Goal: Task Accomplishment & Management: Manage account settings

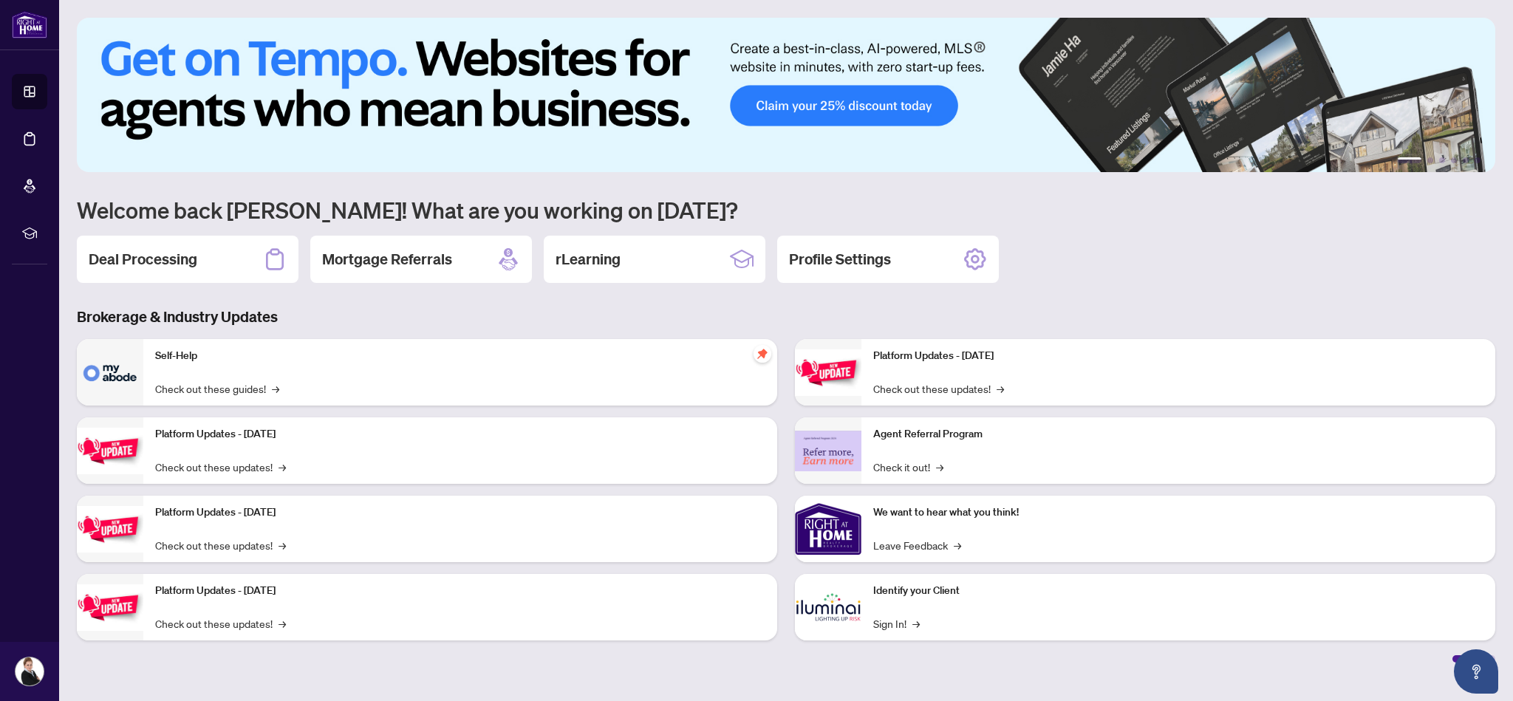
click at [189, 366] on div "Self-Help Check out these guides! →" at bounding box center [460, 372] width 634 height 66
click at [191, 360] on p "Self-Help" at bounding box center [460, 356] width 610 height 16
click at [244, 391] on link "Check out these guides! →" at bounding box center [217, 388] width 124 height 16
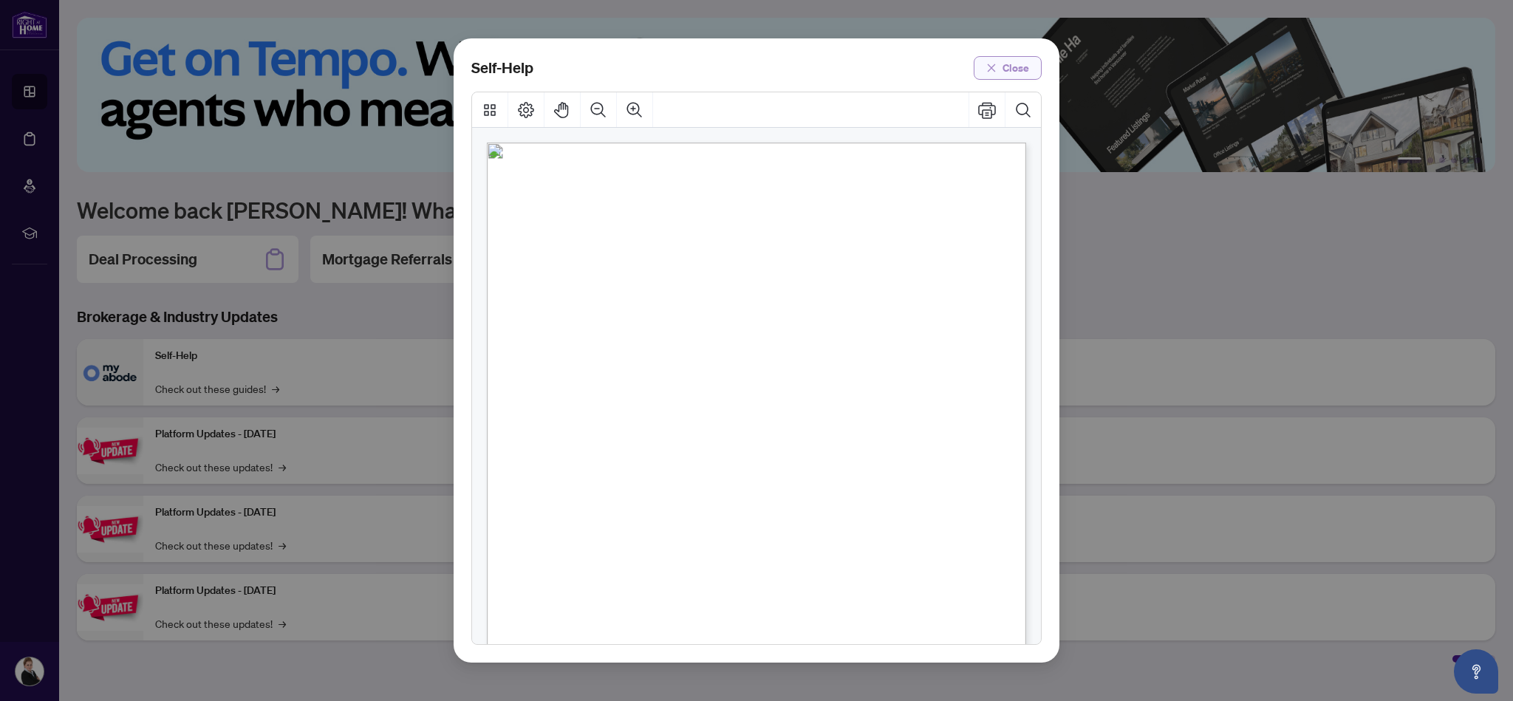
click at [1012, 72] on span "Close" at bounding box center [1015, 68] width 27 height 24
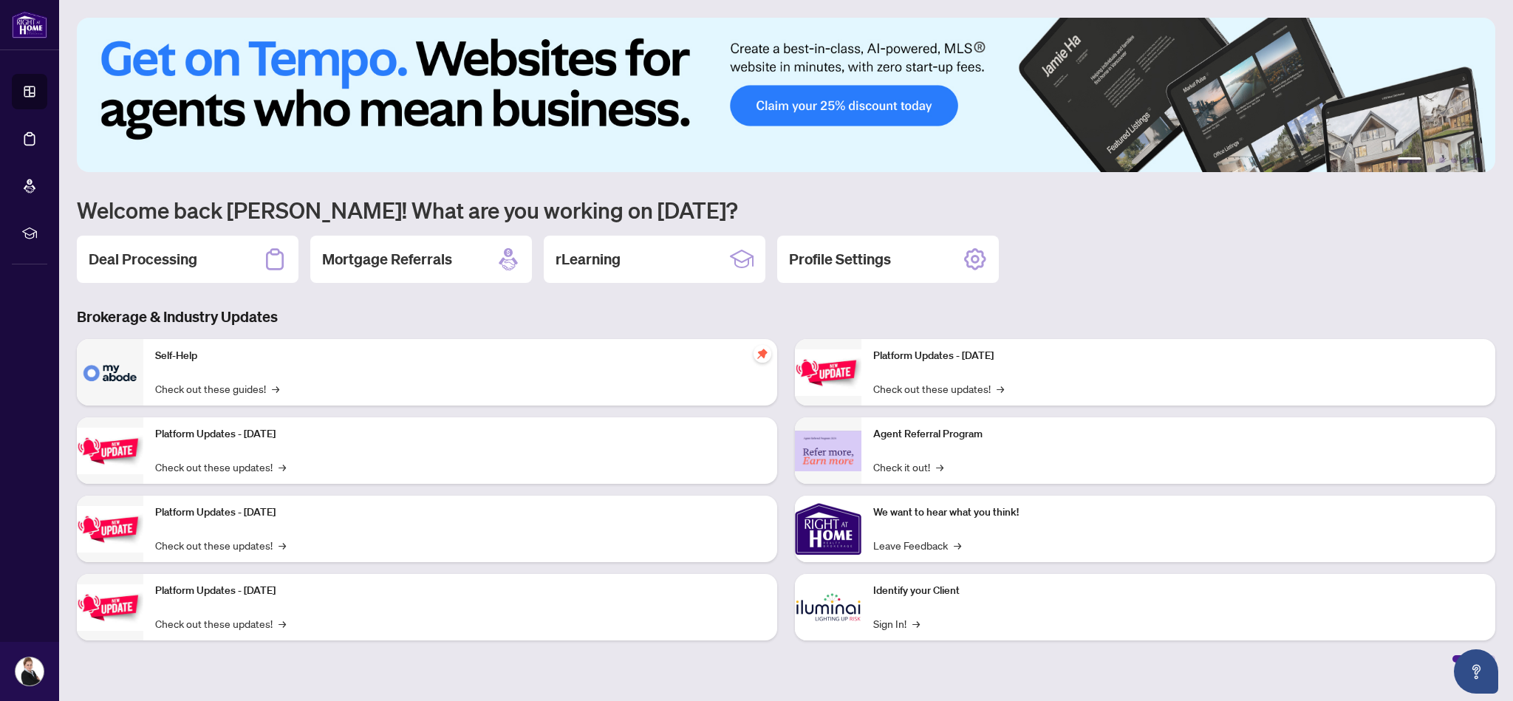
click at [179, 257] on h2 "Deal Processing" at bounding box center [143, 259] width 109 height 21
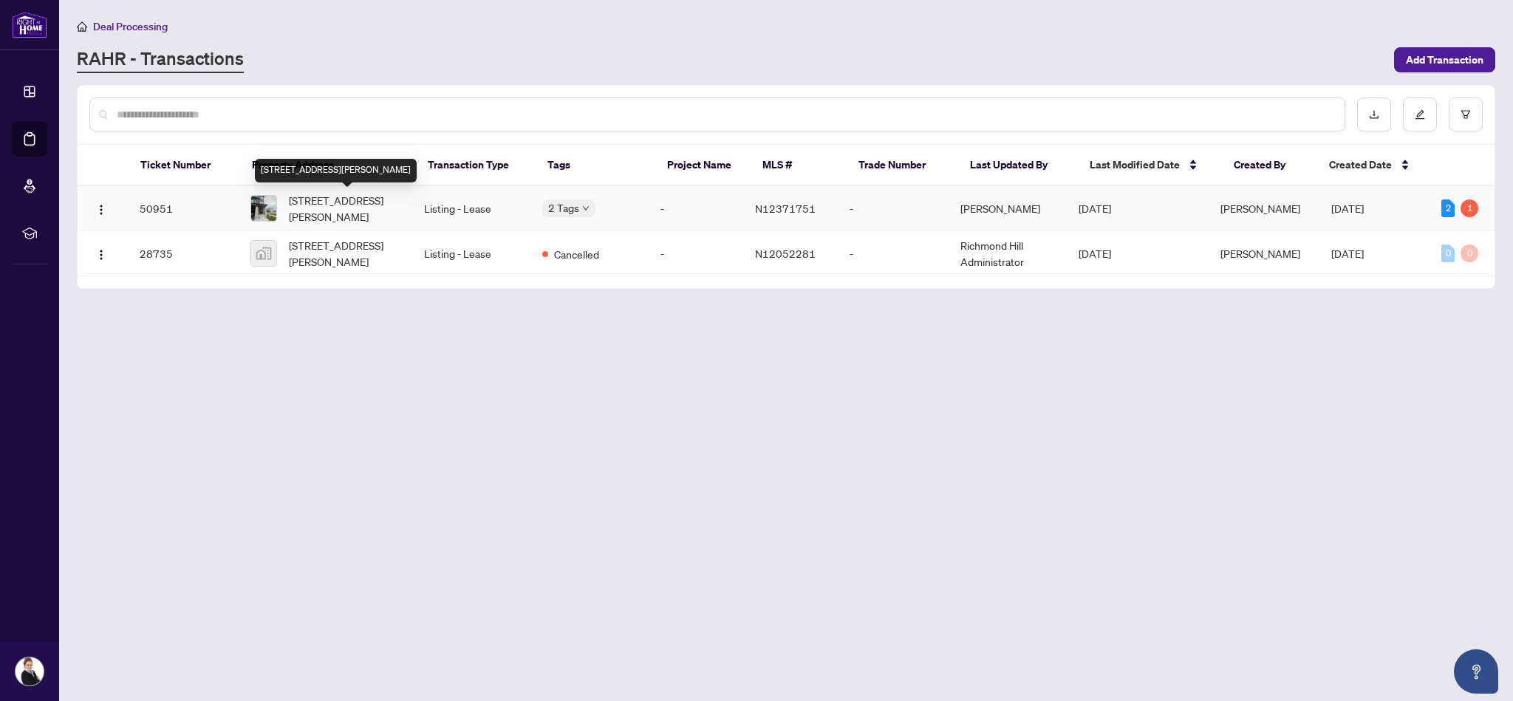
click at [343, 205] on span "[STREET_ADDRESS][PERSON_NAME]" at bounding box center [345, 208] width 112 height 32
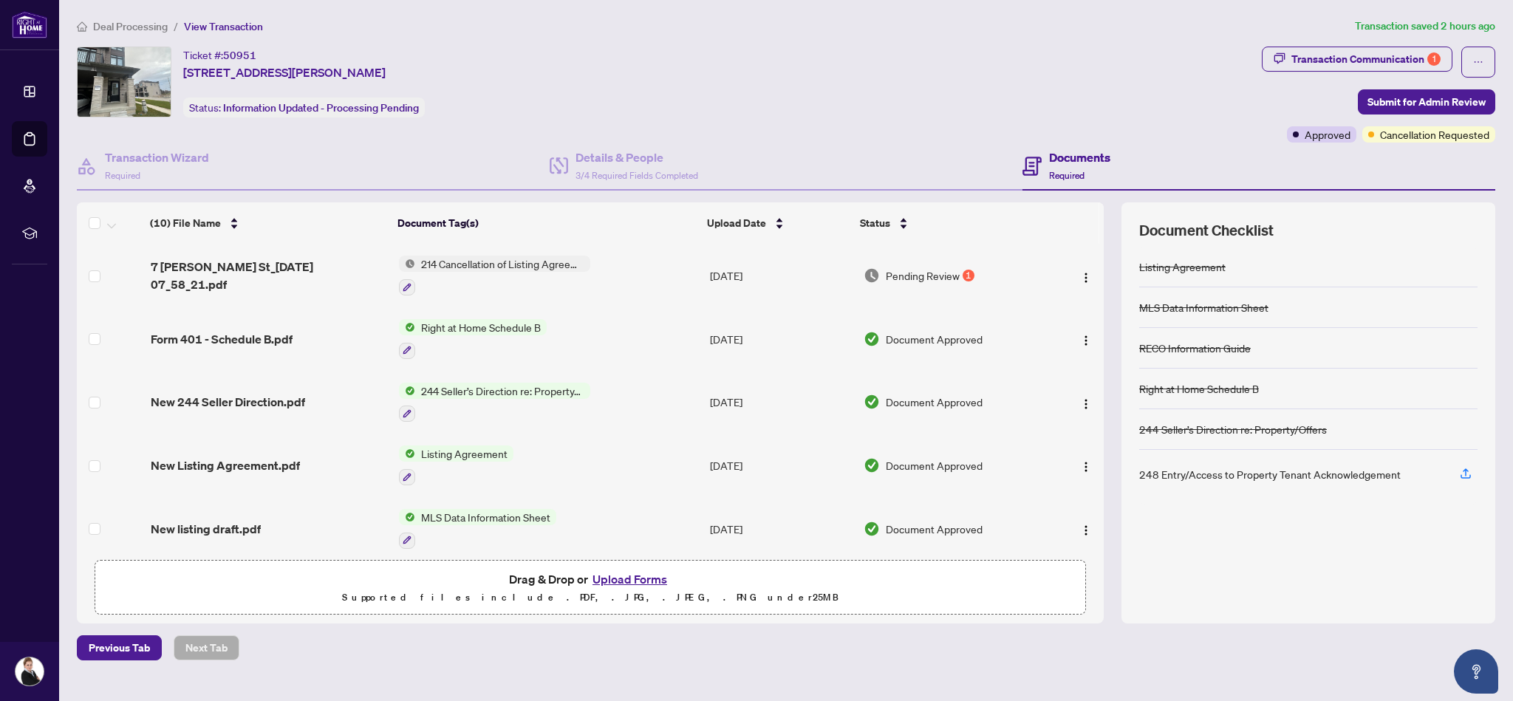
click at [917, 275] on span "Pending Review" at bounding box center [923, 275] width 74 height 16
click at [1083, 160] on h4 "Documents" at bounding box center [1079, 157] width 61 height 18
click at [1061, 156] on h4 "Documents" at bounding box center [1079, 157] width 61 height 18
click at [1066, 159] on h4 "Documents" at bounding box center [1079, 157] width 61 height 18
click at [760, 95] on div "Ticket #: 50951 [STREET_ADDRESS][PERSON_NAME] Status: Information Updated - Pro…" at bounding box center [666, 82] width 1179 height 71
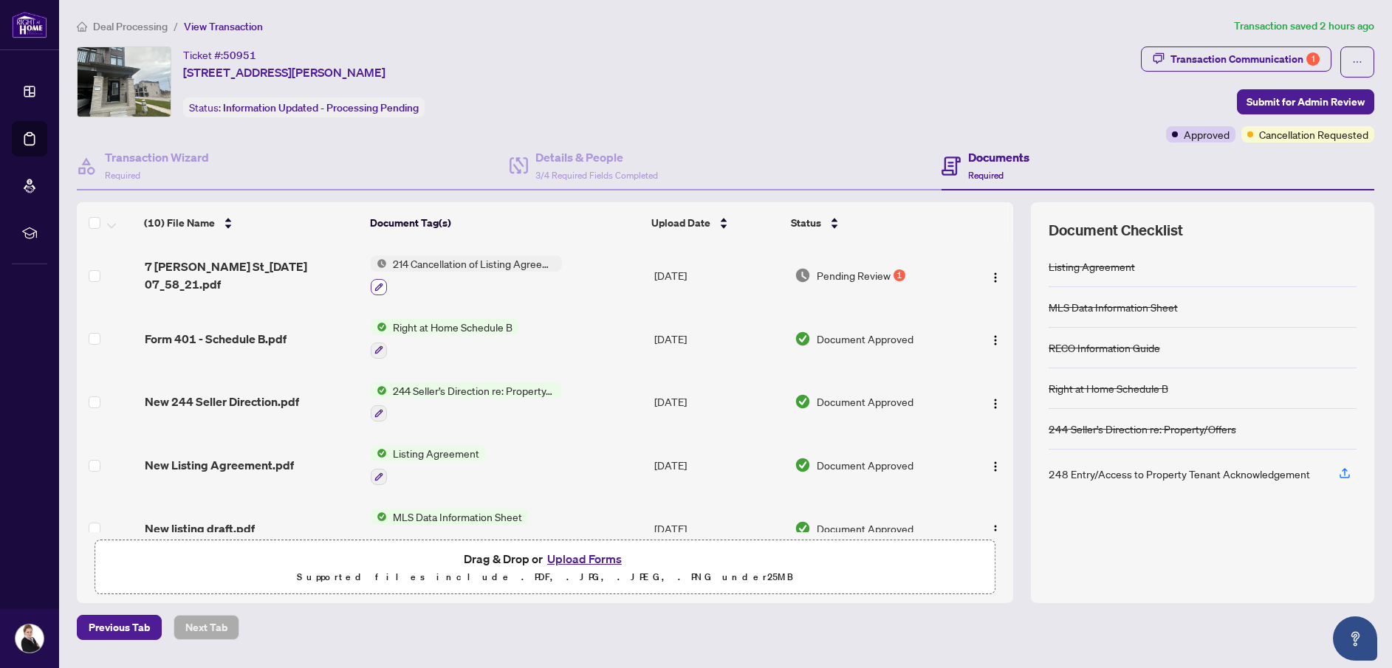
click at [378, 287] on icon "button" at bounding box center [378, 287] width 9 height 9
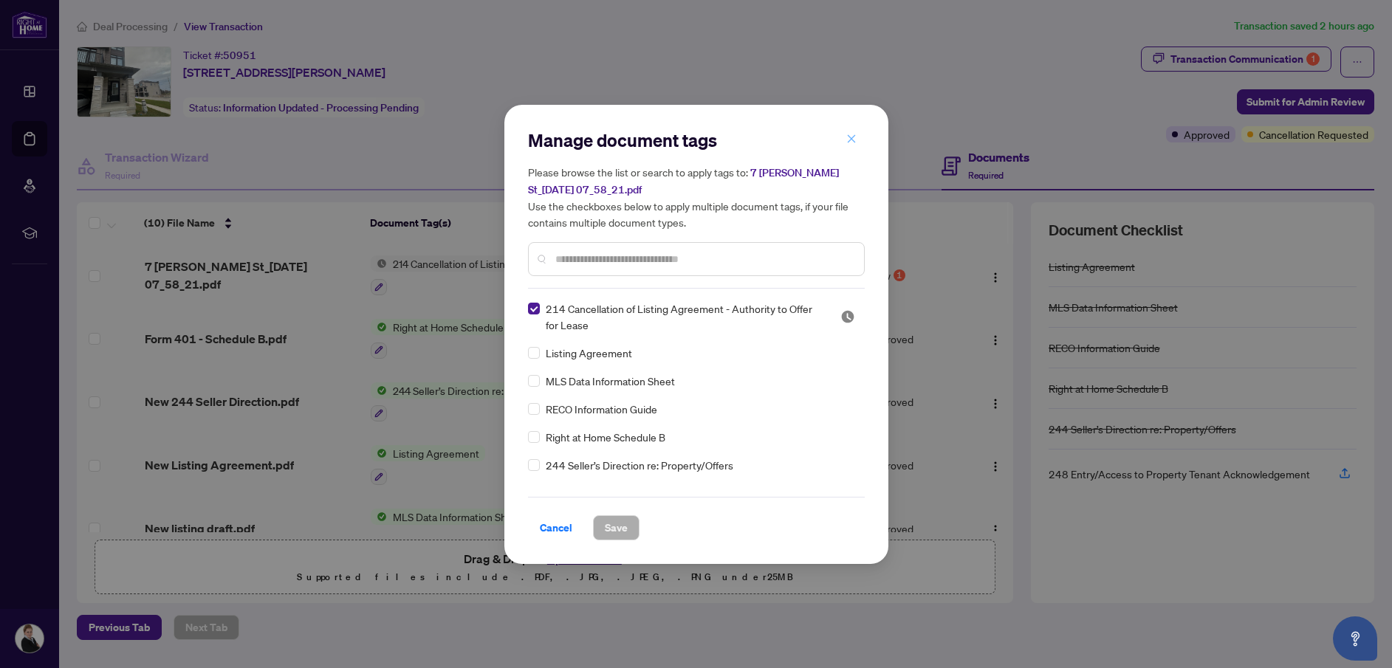
click at [851, 140] on icon "close" at bounding box center [851, 139] width 8 height 8
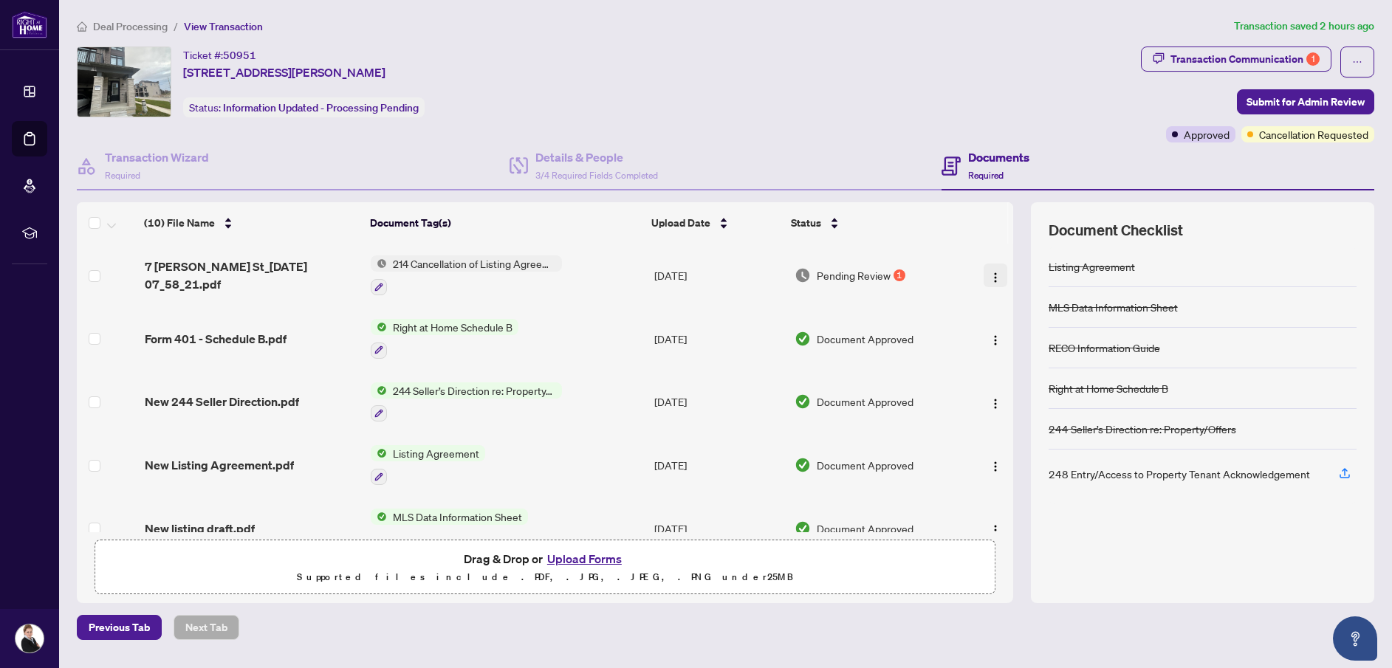
click at [993, 278] on img "button" at bounding box center [996, 278] width 12 height 12
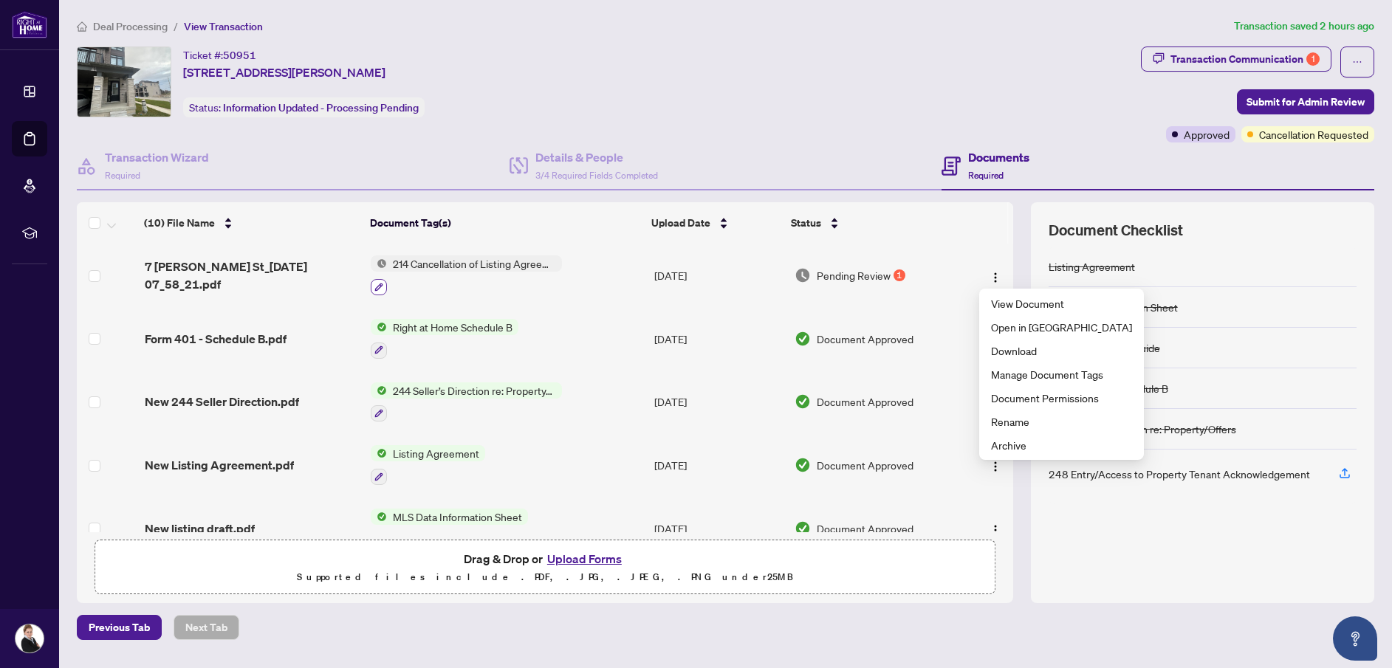
click at [381, 284] on icon "button" at bounding box center [378, 287] width 9 height 9
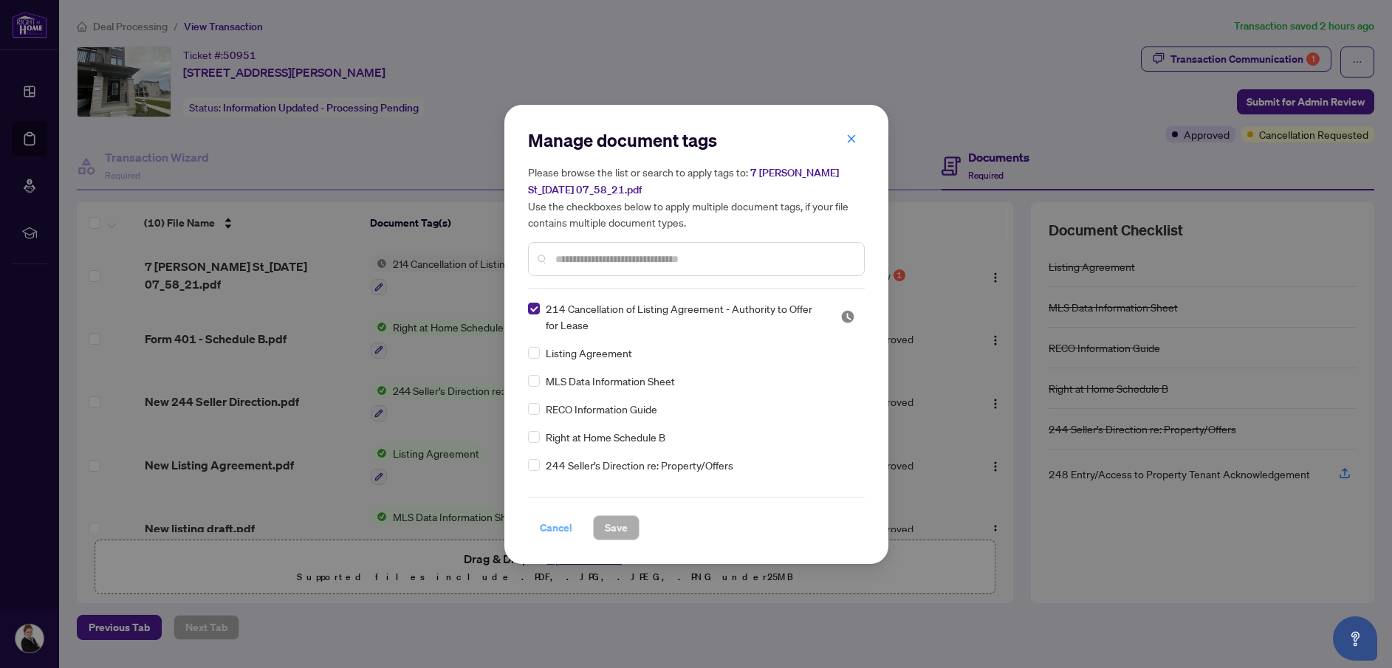
click at [555, 527] on span "Cancel" at bounding box center [556, 528] width 32 height 24
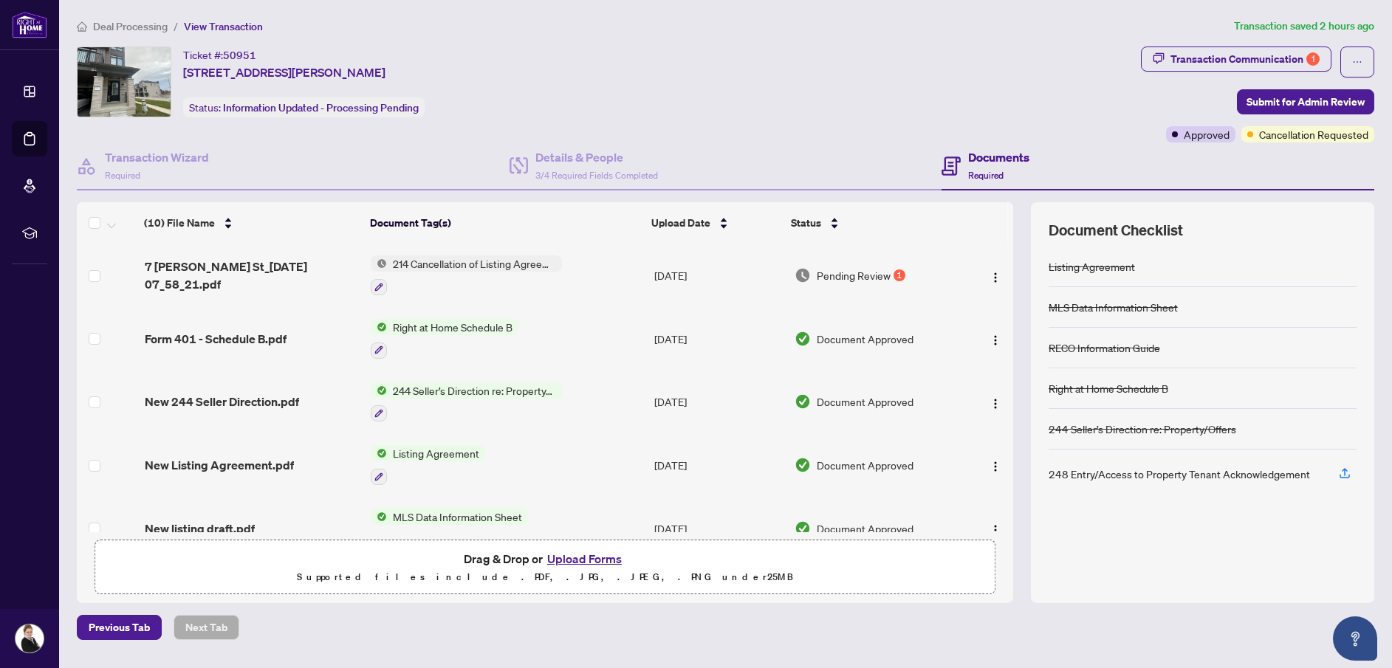
click at [823, 274] on span "Pending Review" at bounding box center [854, 275] width 74 height 16
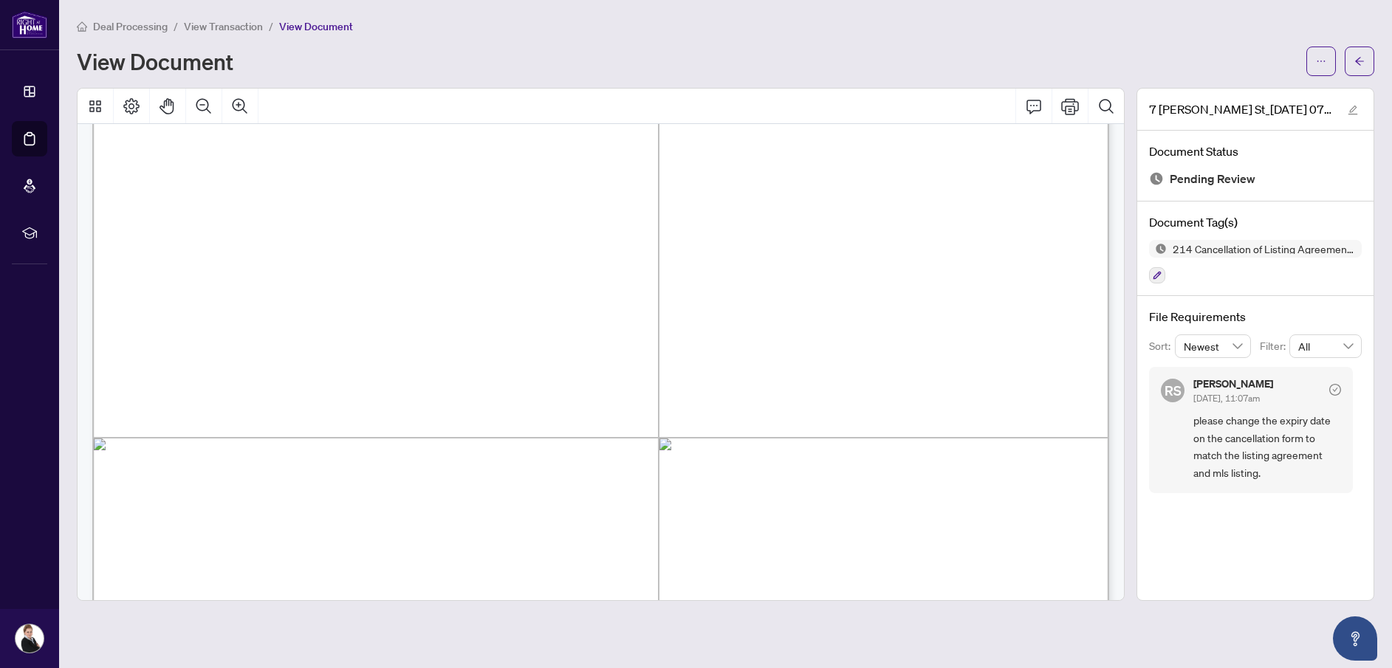
scroll to position [267, 0]
drag, startPoint x: 456, startPoint y: 264, endPoint x: 349, endPoint y: 264, distance: 107.8
click at [349, 262] on span "...............................................................................…" at bounding box center [687, 268] width 698 height 13
drag, startPoint x: 352, startPoint y: 263, endPoint x: 433, endPoint y: 264, distance: 81.2
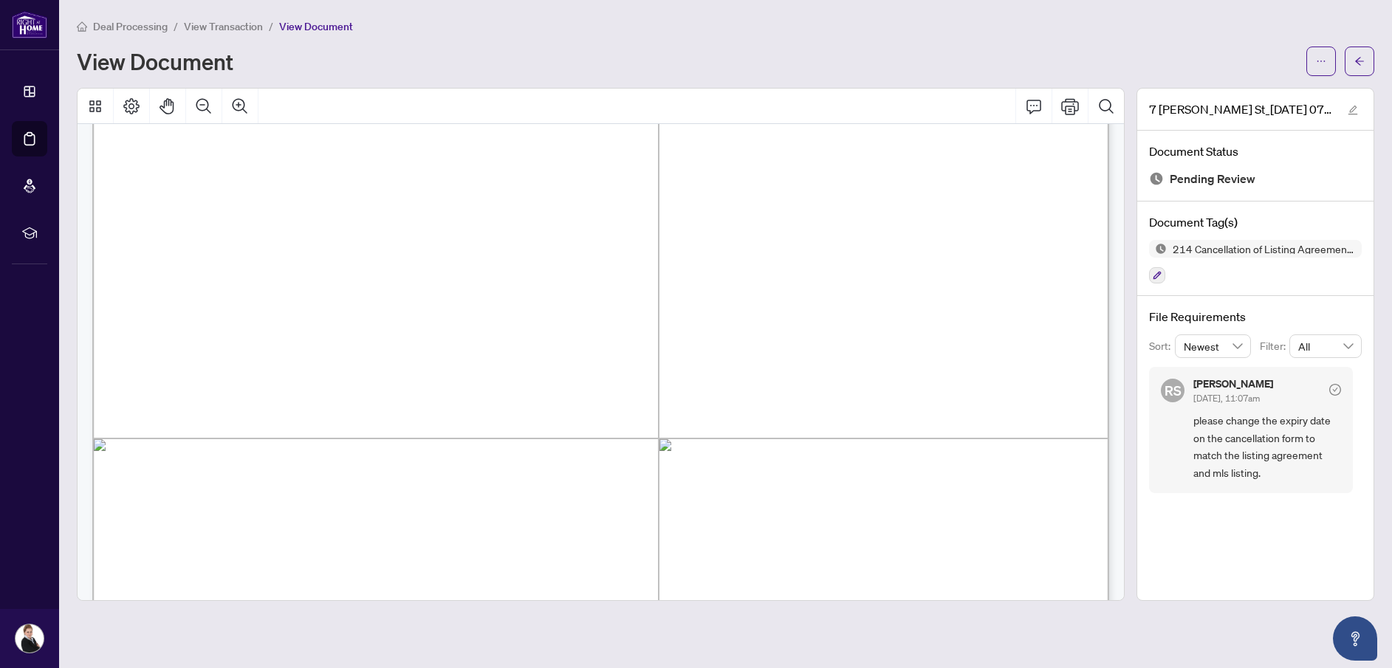
click at [408, 264] on span "[DATE]" at bounding box center [380, 265] width 55 height 16
click at [408, 262] on span "[DATE]" at bounding box center [380, 262] width 55 height 16
click at [1354, 109] on icon "edit" at bounding box center [1354, 111] width 10 height 10
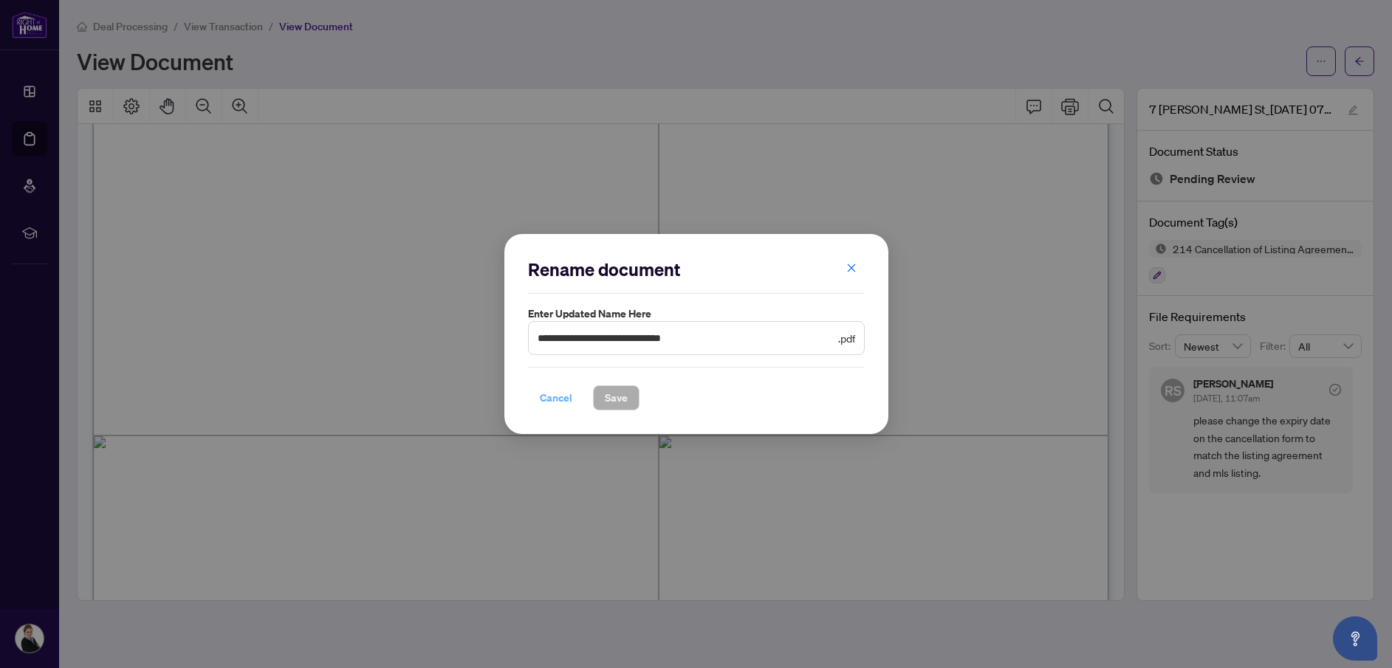
click at [555, 403] on span "Cancel" at bounding box center [556, 398] width 32 height 24
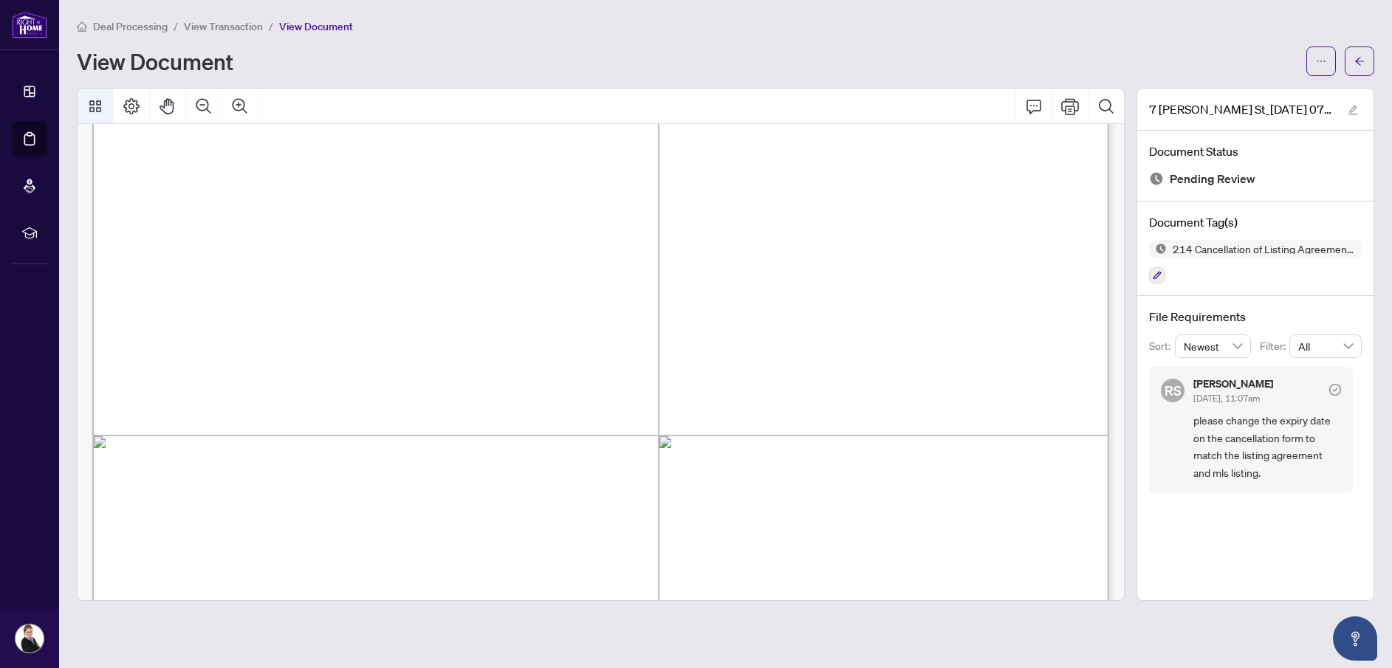
click at [92, 101] on icon "Thumbnails" at bounding box center [95, 106] width 18 height 18
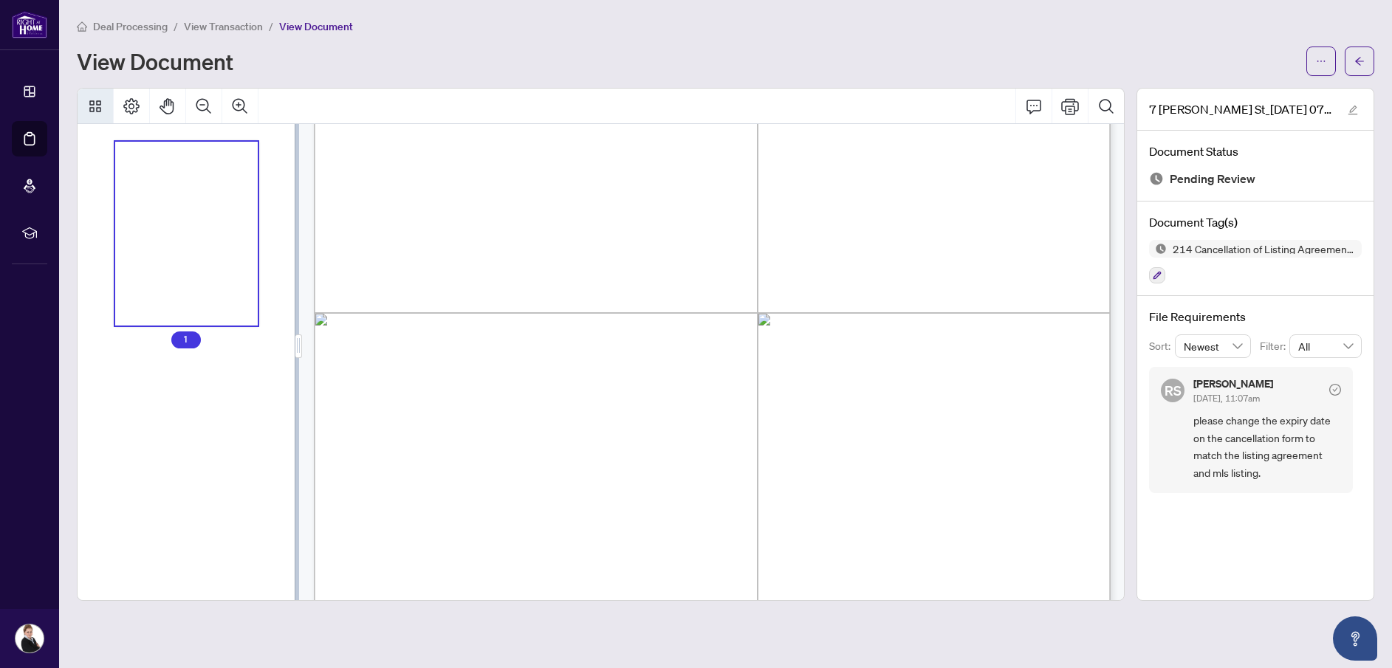
scroll to position [211, 0]
click at [132, 107] on icon "Page Layout" at bounding box center [131, 106] width 16 height 16
drag, startPoint x: 524, startPoint y: 239, endPoint x: 576, endPoint y: 239, distance: 51.7
click at [561, 239] on span "[DATE]" at bounding box center [540, 235] width 44 height 13
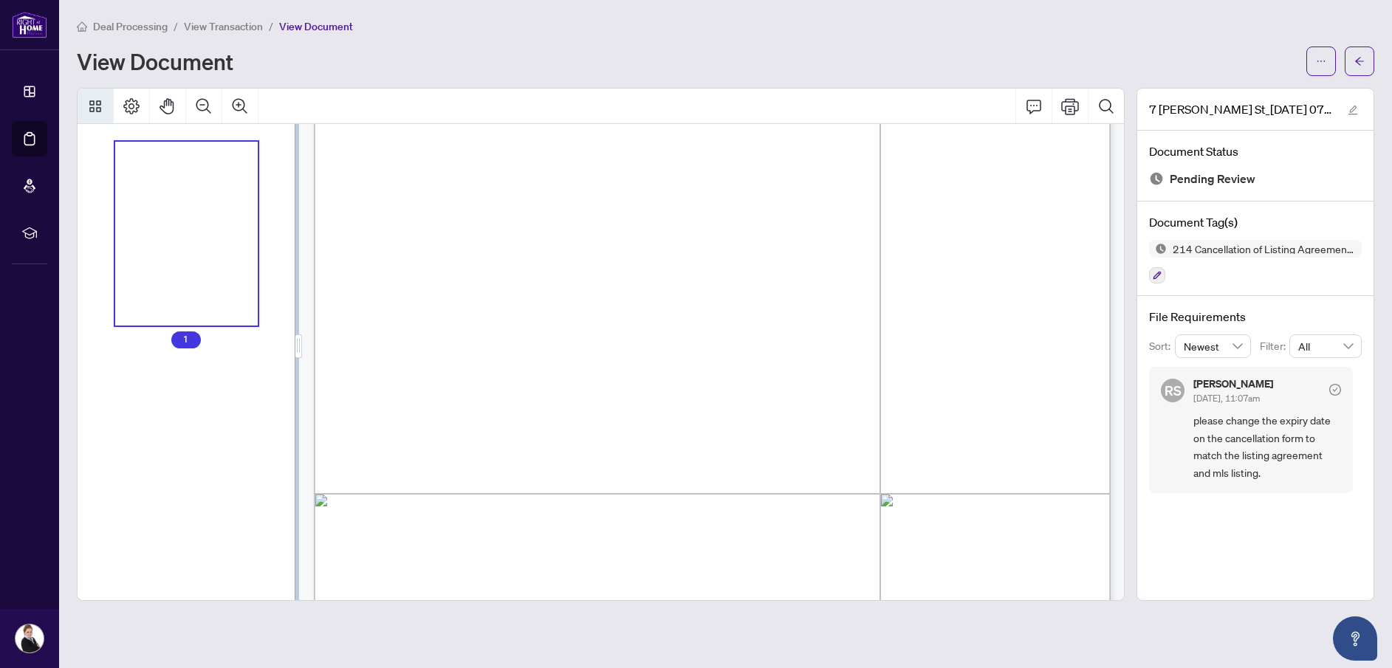
click at [92, 136] on div "1" at bounding box center [186, 362] width 217 height 476
click at [561, 236] on span "[DATE]" at bounding box center [540, 235] width 44 height 13
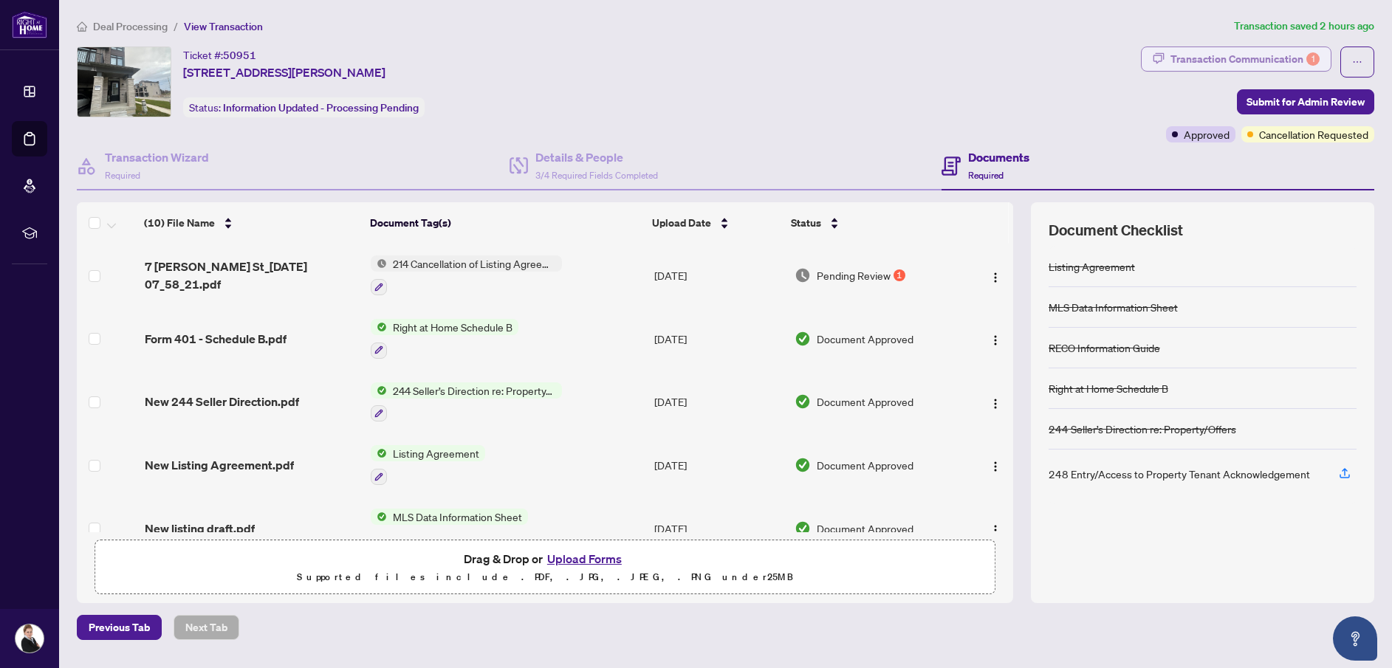
click at [1278, 58] on div "Transaction Communication 1" at bounding box center [1245, 59] width 149 height 24
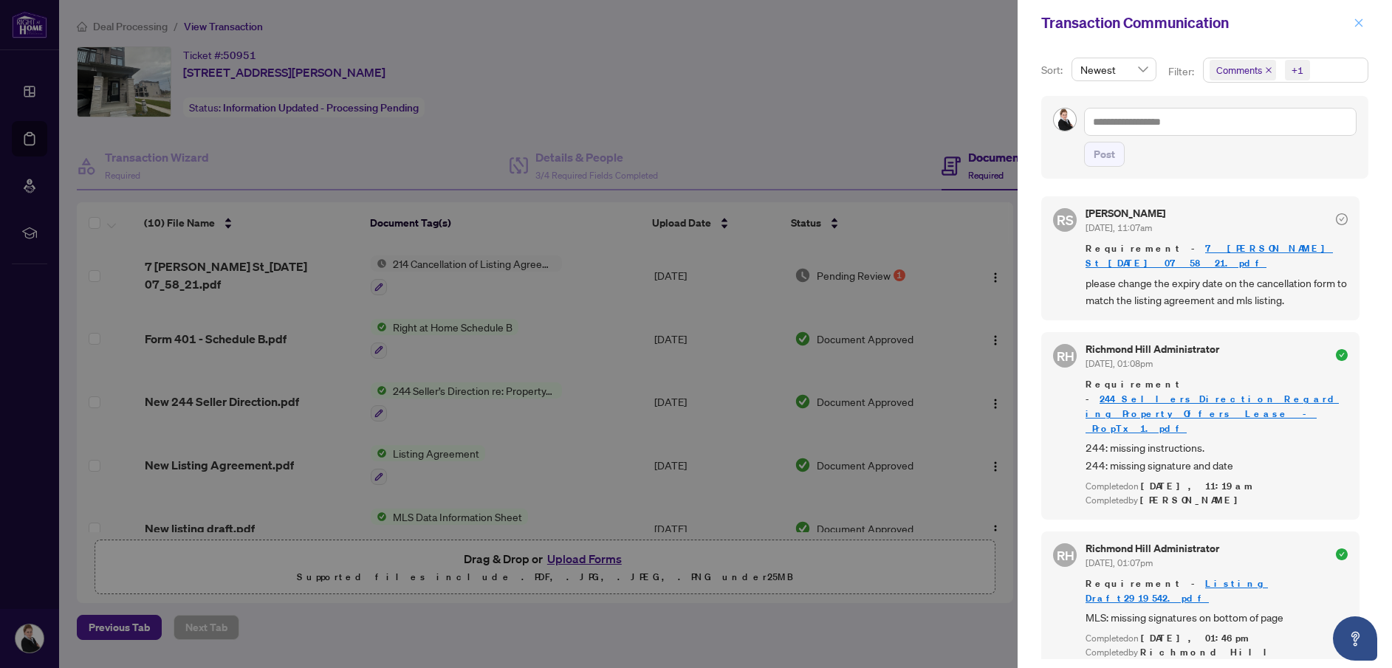
click at [1359, 24] on icon "close" at bounding box center [1359, 23] width 10 height 10
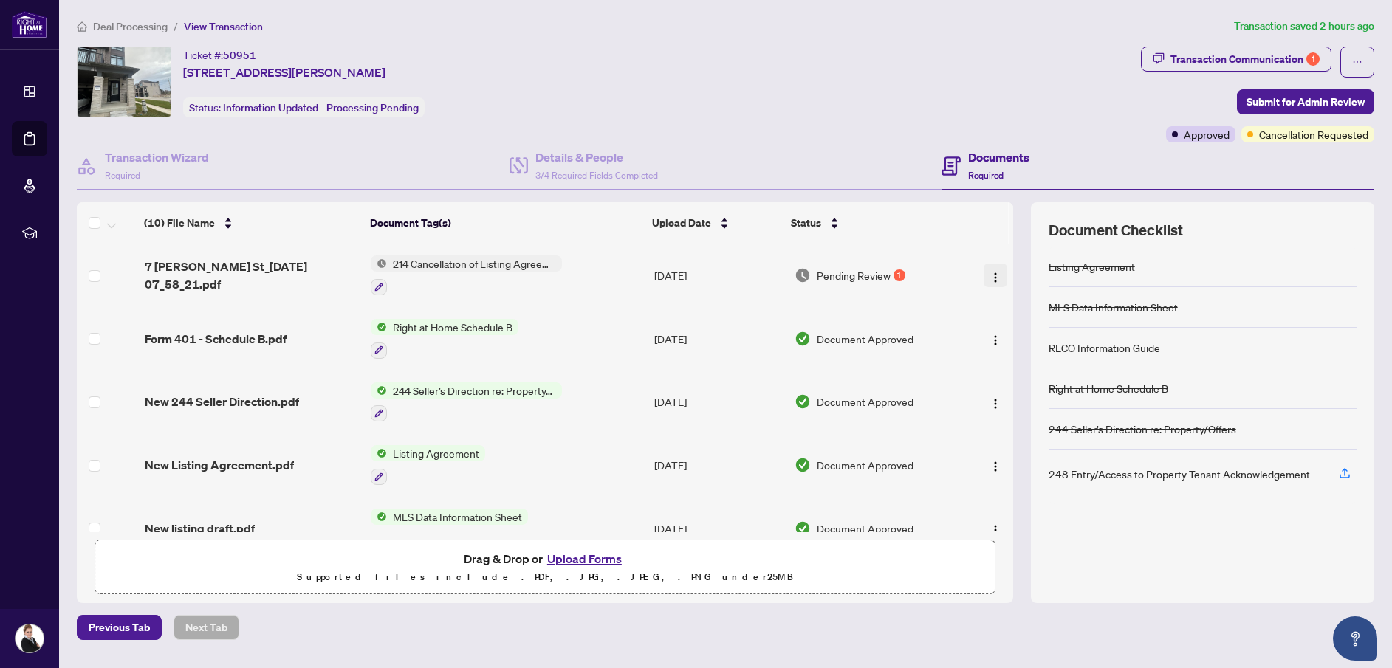
click at [994, 275] on img "button" at bounding box center [996, 278] width 12 height 12
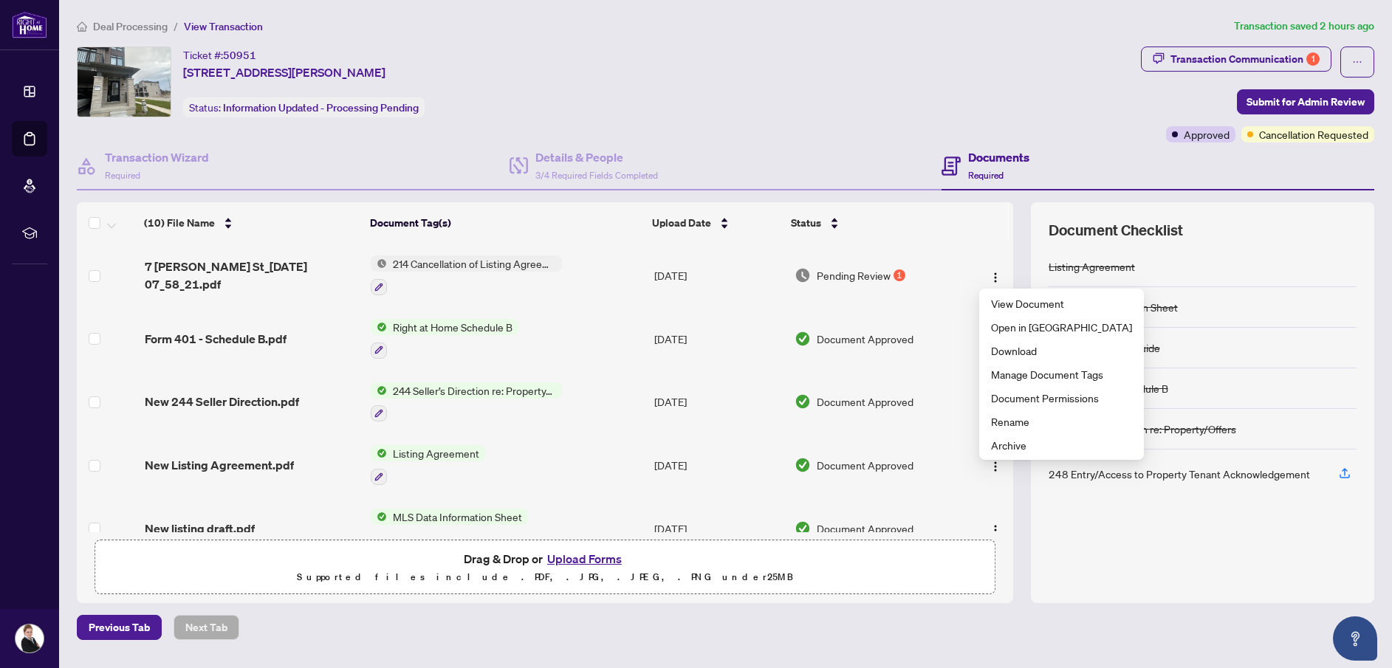
scroll to position [1, 0]
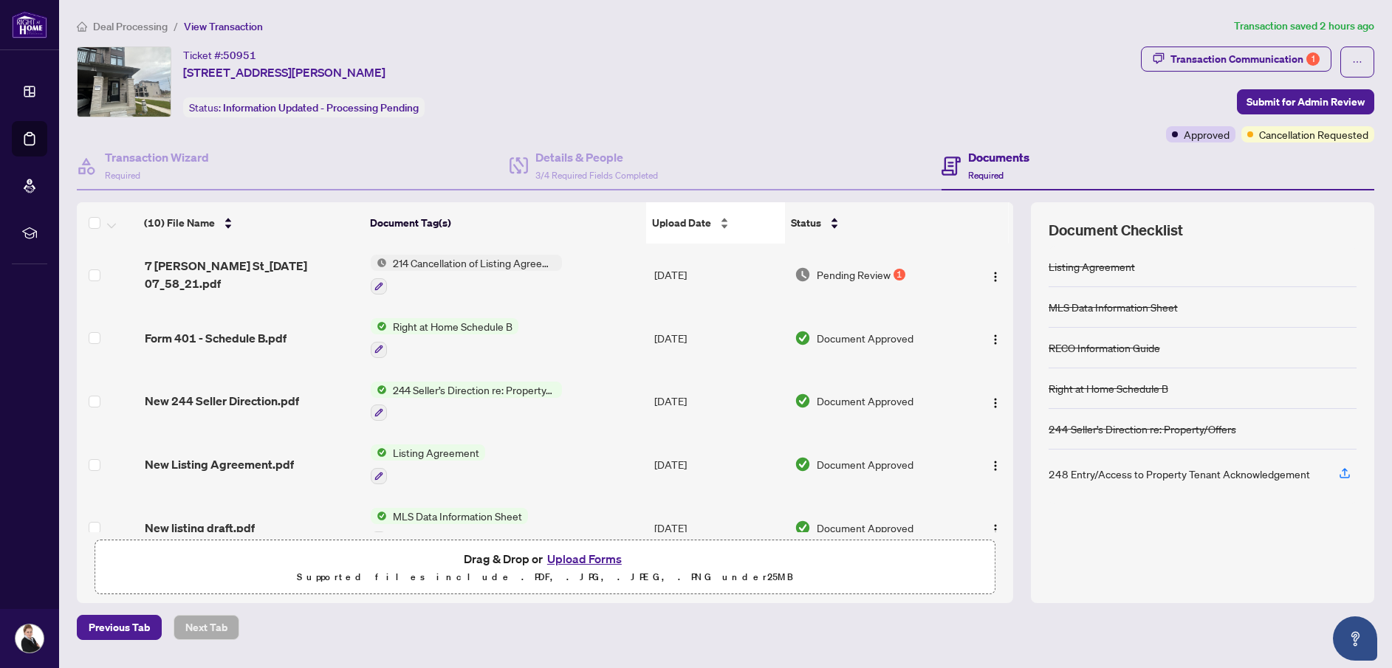
click at [723, 223] on div "Upload Date" at bounding box center [716, 223] width 128 height 16
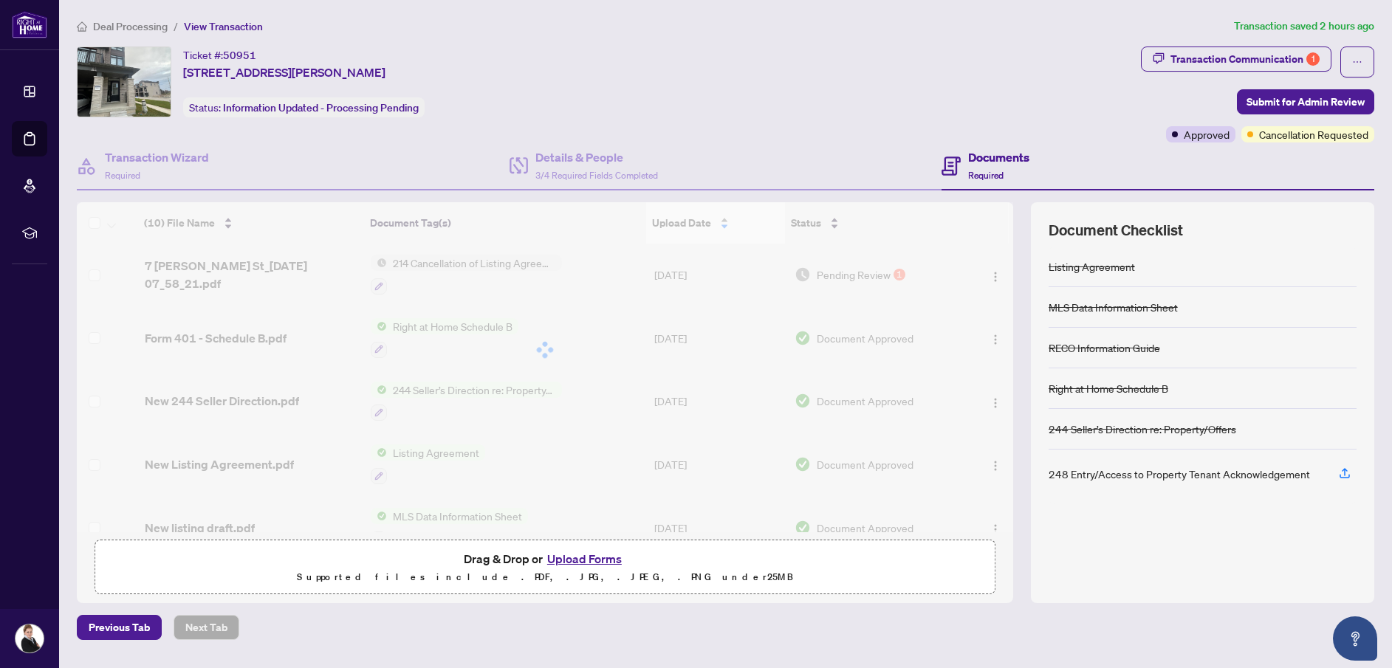
scroll to position [0, 0]
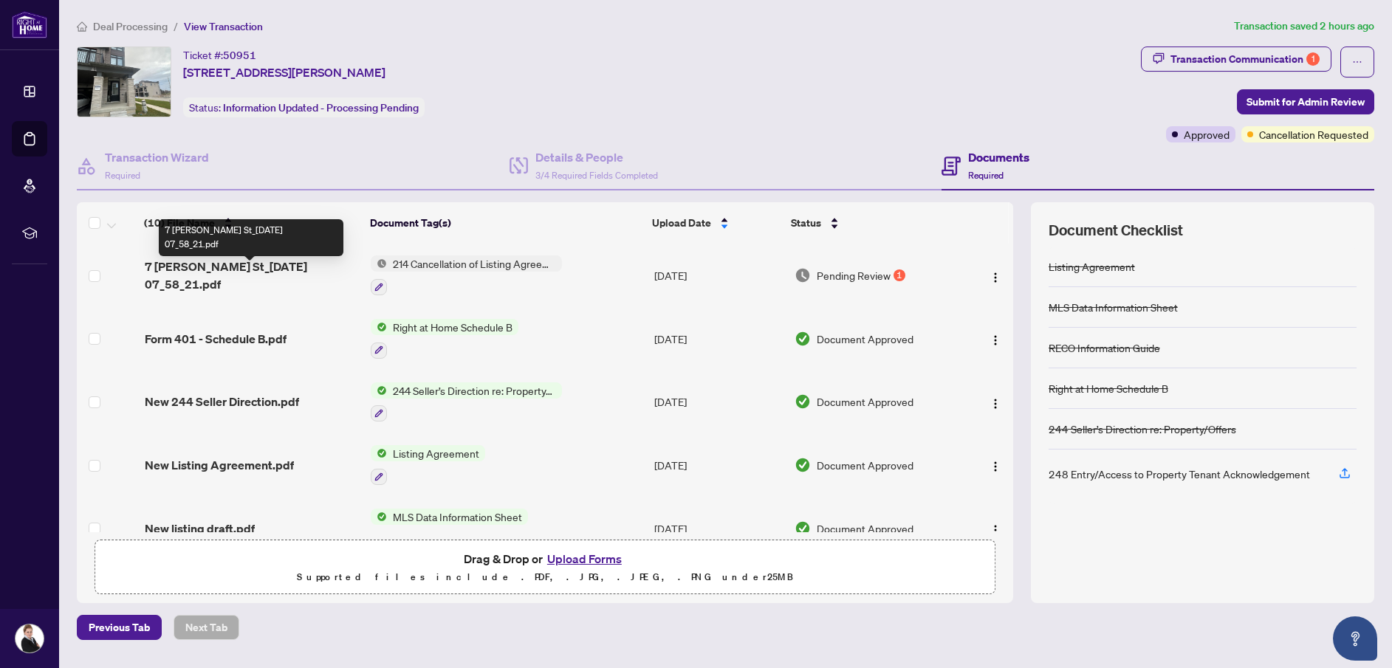
click at [291, 274] on span "7 [PERSON_NAME] St_[DATE] 07_58_21.pdf" at bounding box center [252, 275] width 215 height 35
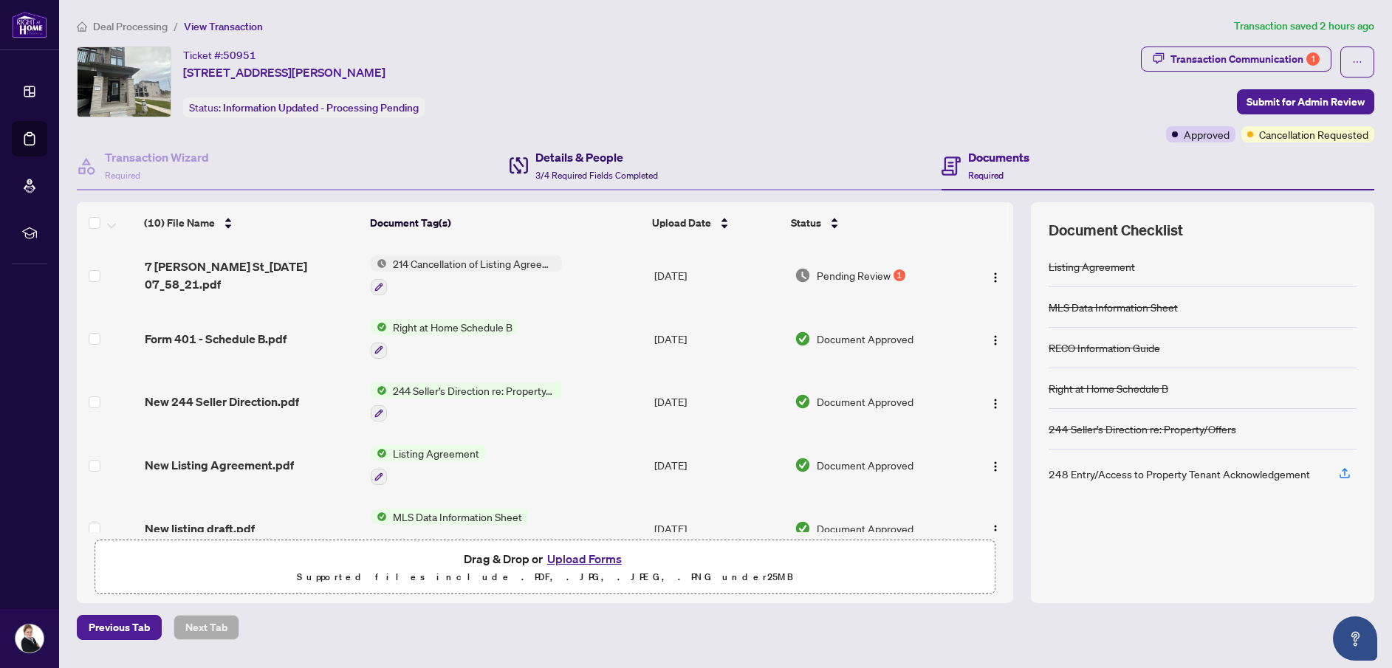
click at [578, 164] on h4 "Details & People" at bounding box center [596, 157] width 123 height 18
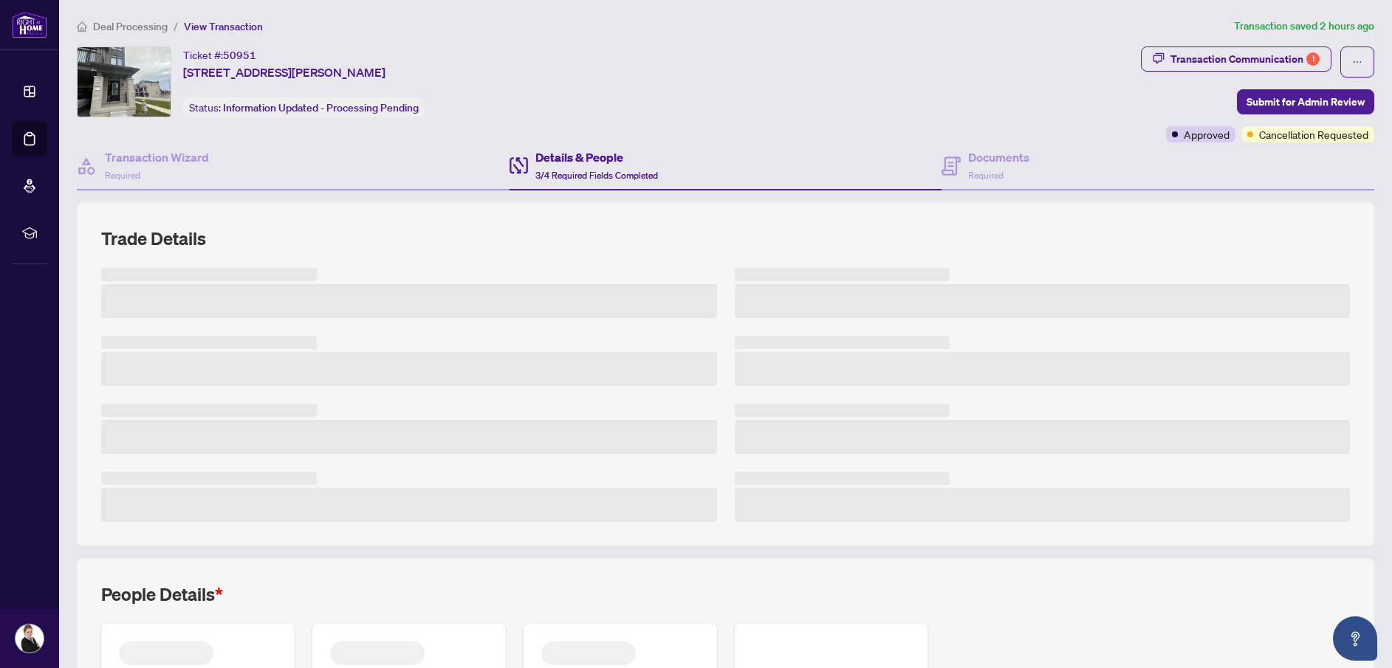
scroll to position [1, 0]
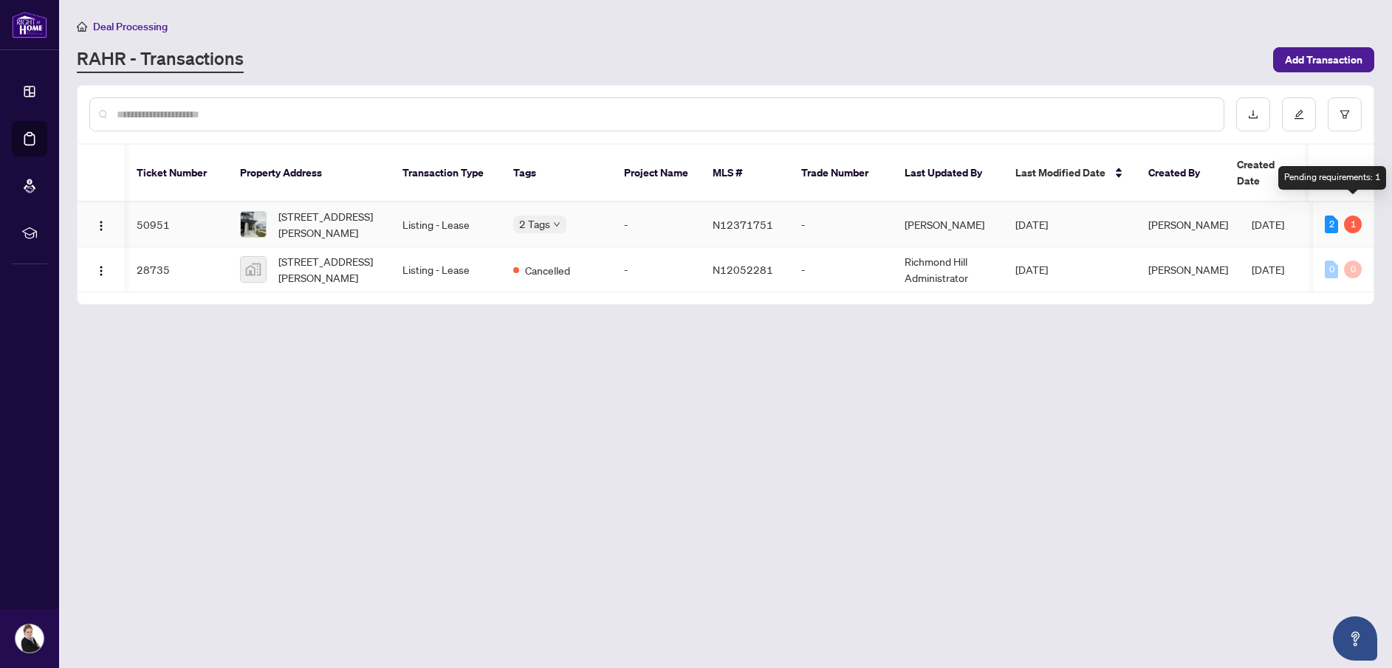
scroll to position [0, 2]
click at [97, 220] on img "button" at bounding box center [101, 226] width 12 height 12
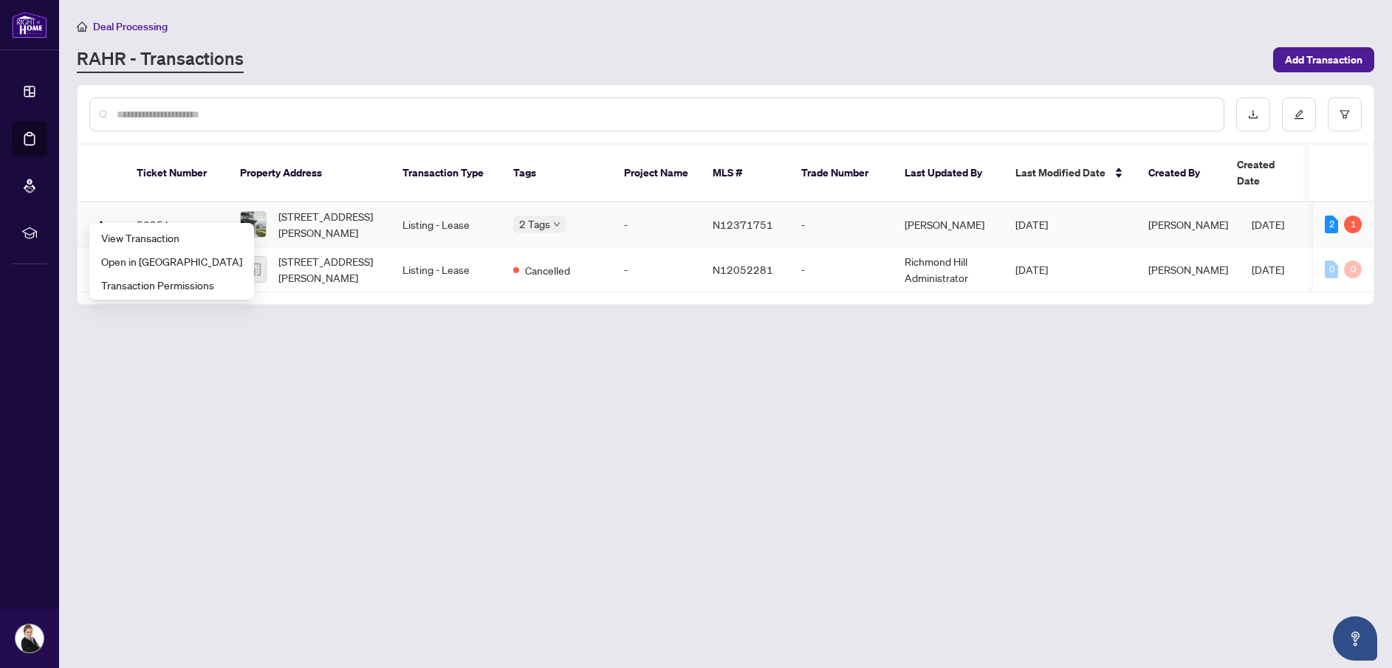
scroll to position [0, 0]
click at [164, 208] on td "50951" at bounding box center [174, 224] width 103 height 45
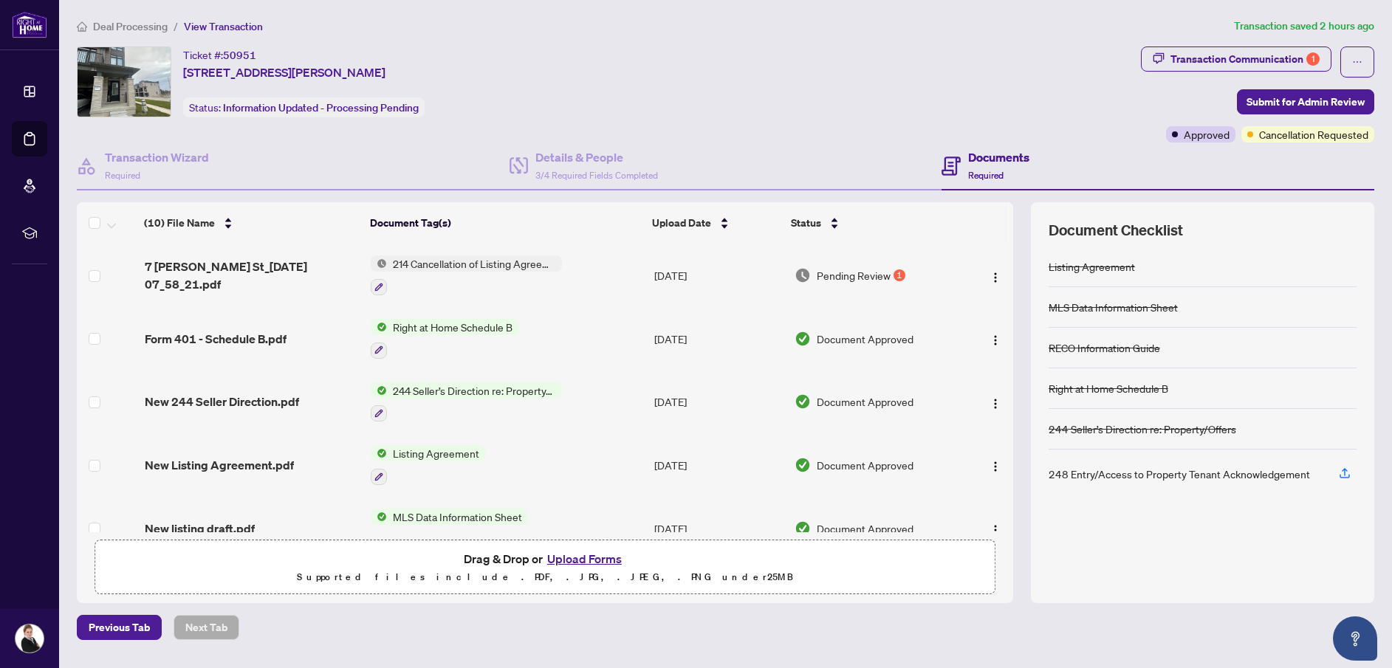
click at [602, 561] on button "Upload Forms" at bounding box center [584, 558] width 83 height 19
click at [603, 563] on button "Upload Forms" at bounding box center [584, 558] width 83 height 19
click at [593, 561] on button "Upload Forms" at bounding box center [584, 558] width 83 height 19
click at [420, 262] on span "214 Cancellation of Listing Agreement - Authority to Offer for Lease" at bounding box center [474, 264] width 175 height 16
click at [442, 349] on span "214 Cancellation of Listing Agreement - Authority to Offer for Lease" at bounding box center [473, 343] width 220 height 32
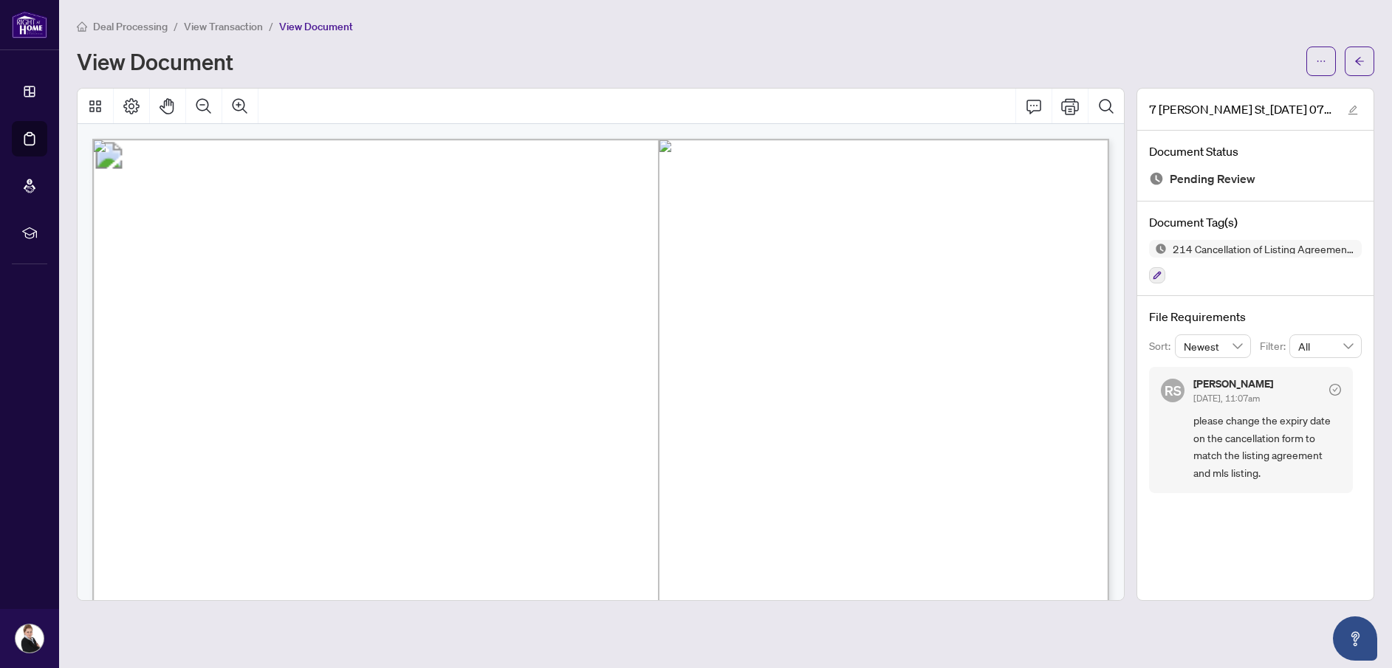
click at [408, 533] on span "[DATE]" at bounding box center [380, 532] width 55 height 16
drag, startPoint x: 444, startPoint y: 530, endPoint x: 349, endPoint y: 530, distance: 95.3
click at [349, 139] on p "Form 214 Revised 2020 Page 1 of 1 The trademarks REALTOR®, REALTORS®, MLS®, Mul…" at bounding box center [1236, 139] width 2288 height 0
drag, startPoint x: 349, startPoint y: 530, endPoint x: 397, endPoint y: 531, distance: 48.0
click at [397, 139] on p "Form 214 Revised 2020 Page 1 of 1 The trademarks REALTOR®, REALTORS®, MLS®, Mul…" at bounding box center [1236, 139] width 2288 height 0
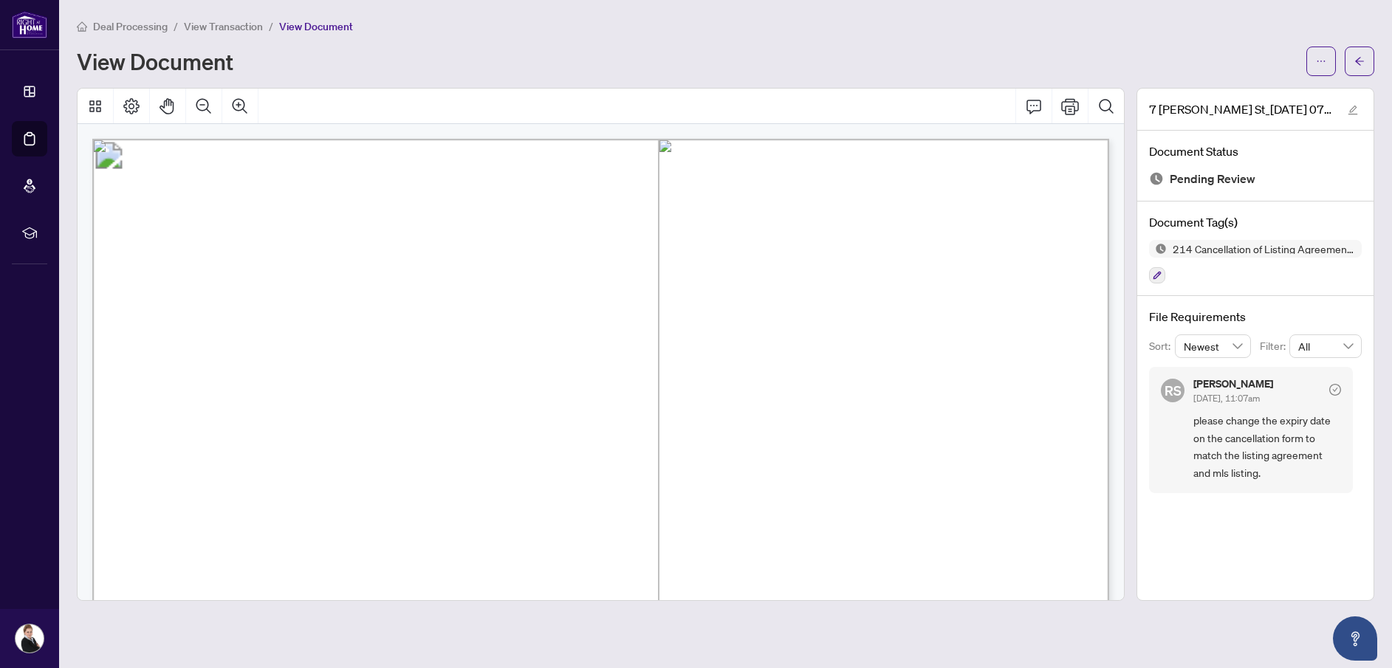
click at [408, 531] on span "[DATE]" at bounding box center [380, 532] width 55 height 16
click at [408, 533] on span "[DATE]" at bounding box center [380, 532] width 55 height 16
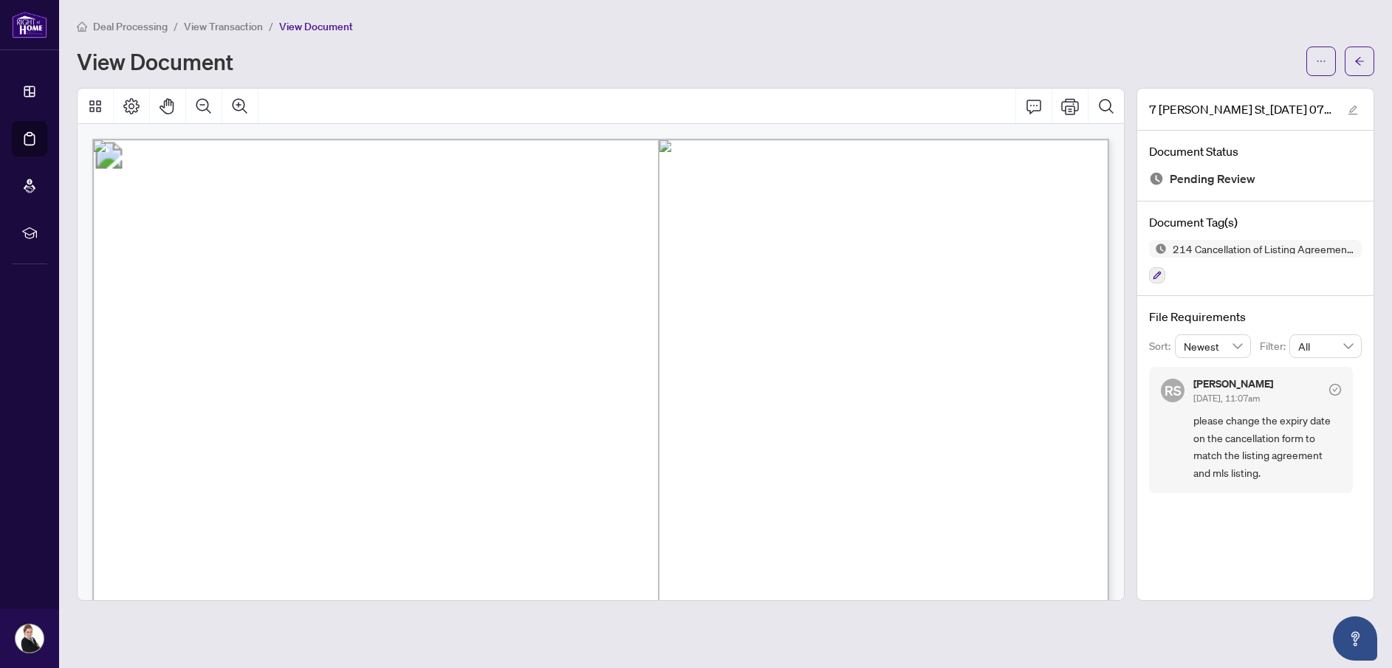
click at [408, 533] on span "[DATE]" at bounding box center [380, 532] width 55 height 16
click at [408, 535] on span "[DATE]" at bounding box center [380, 532] width 55 height 16
click at [408, 531] on span "[DATE]" at bounding box center [380, 532] width 55 height 16
click at [408, 532] on span "[DATE]" at bounding box center [380, 532] width 55 height 16
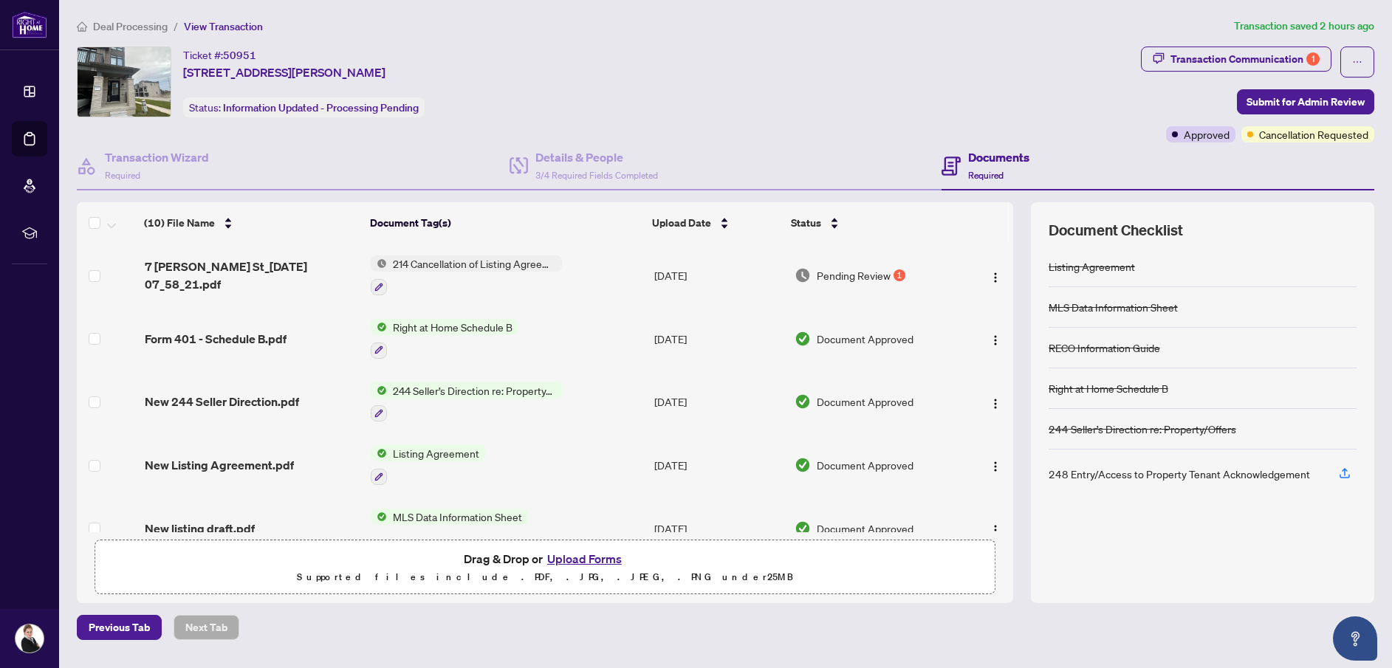
click at [993, 163] on h4 "Documents" at bounding box center [998, 157] width 61 height 18
click at [990, 277] on img "button" at bounding box center [996, 278] width 12 height 12
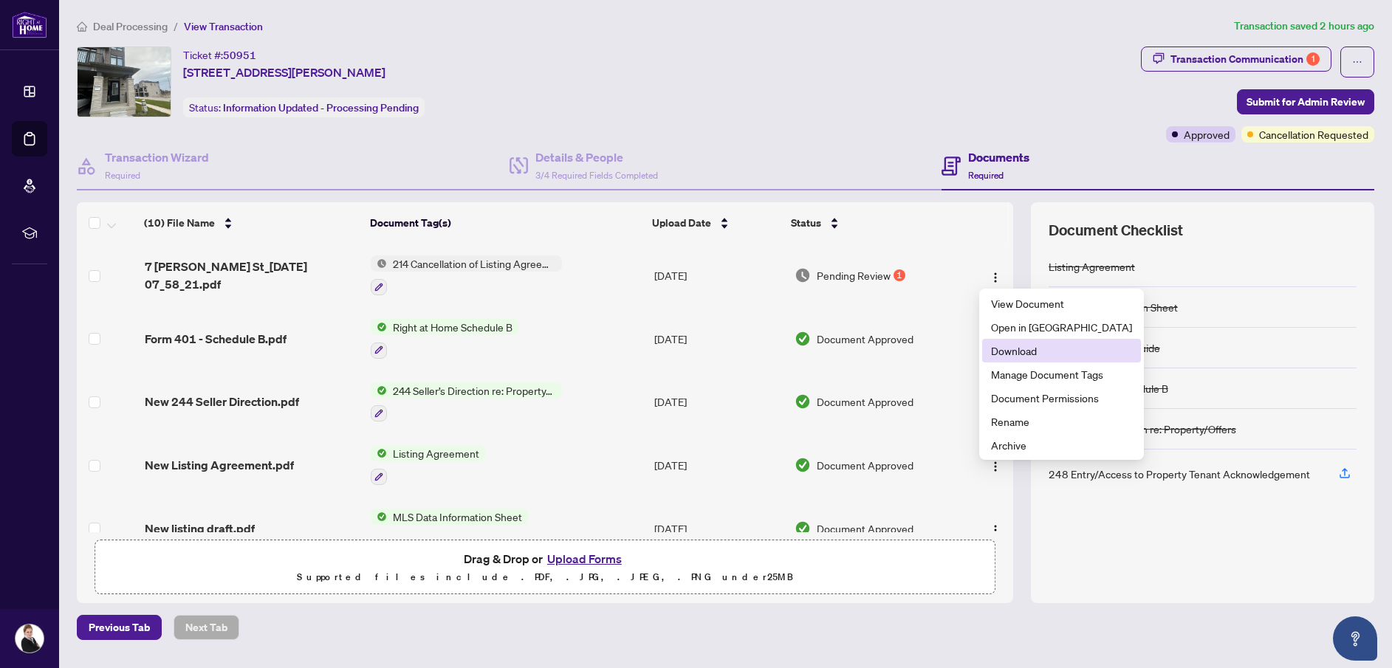
click at [1014, 355] on span "Download" at bounding box center [1061, 351] width 141 height 16
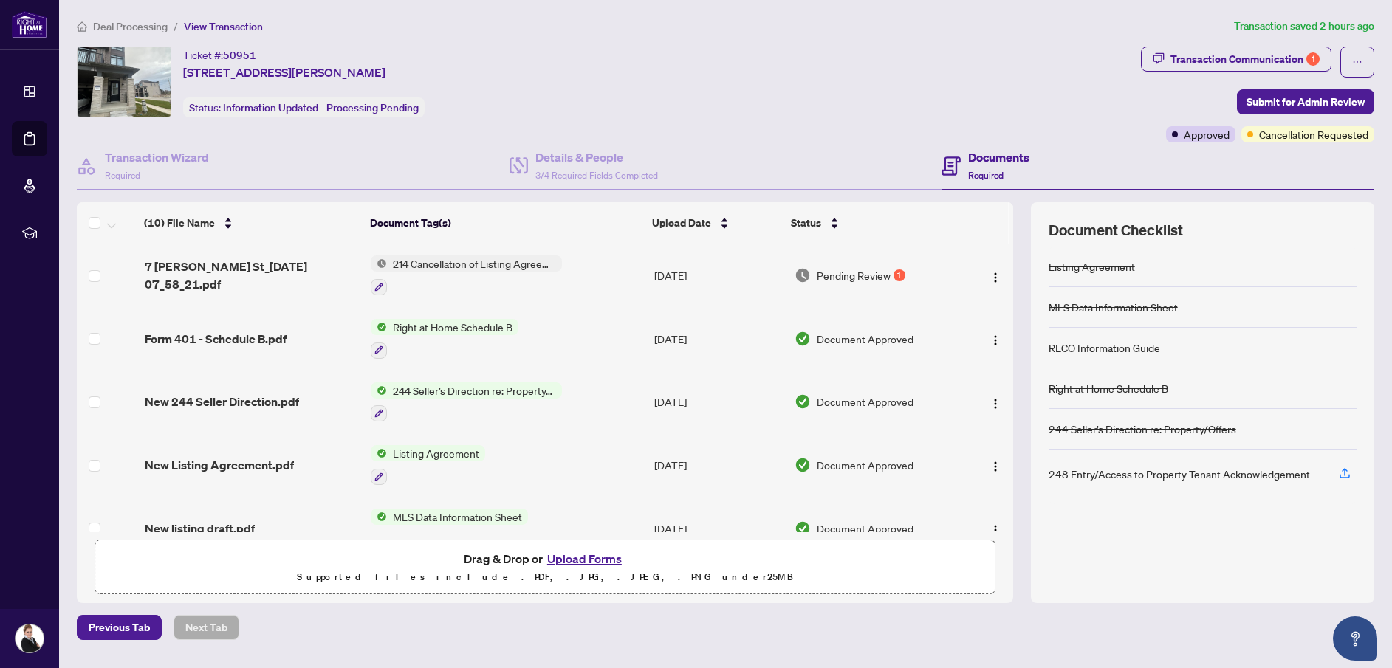
click at [977, 72] on div "Ticket #: 50951 [STREET_ADDRESS][PERSON_NAME] Status: Information Updated - Pro…" at bounding box center [606, 82] width 1058 height 71
click at [1346, 474] on icon "button" at bounding box center [1344, 473] width 13 height 13
click at [606, 562] on button "Upload Forms" at bounding box center [584, 558] width 83 height 19
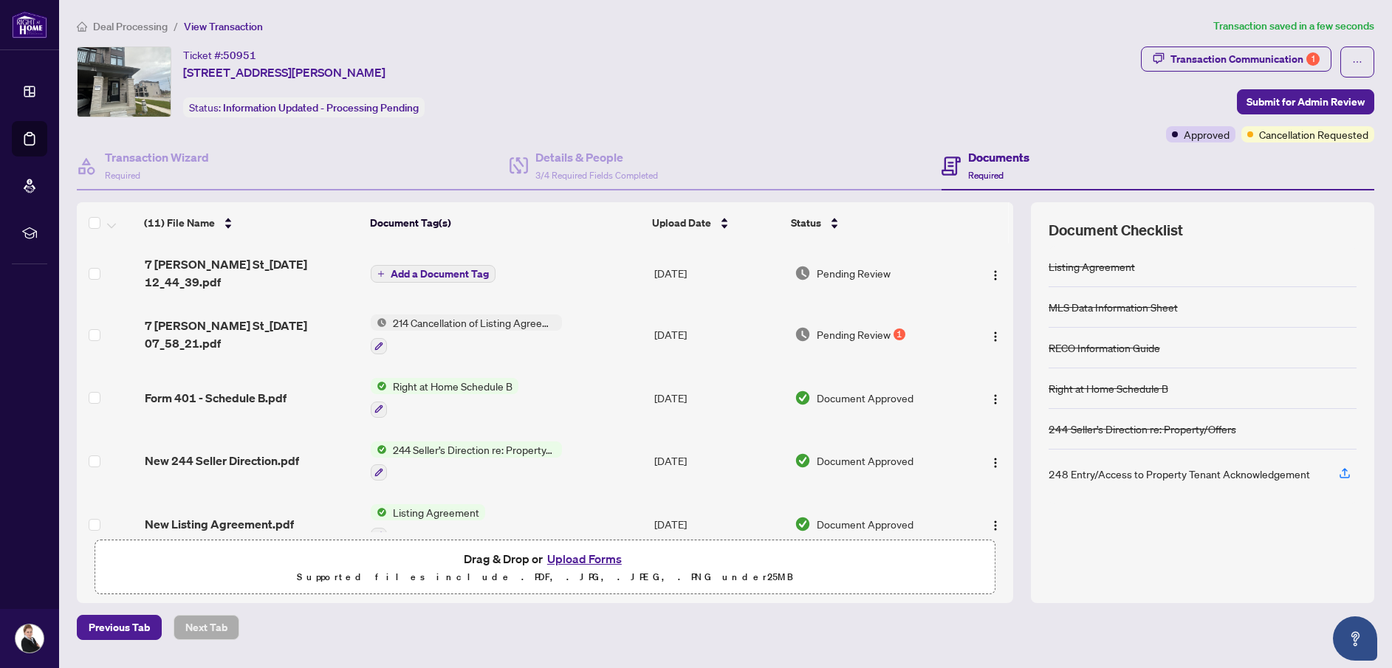
click at [442, 269] on span "Add a Document Tag" at bounding box center [440, 274] width 98 height 10
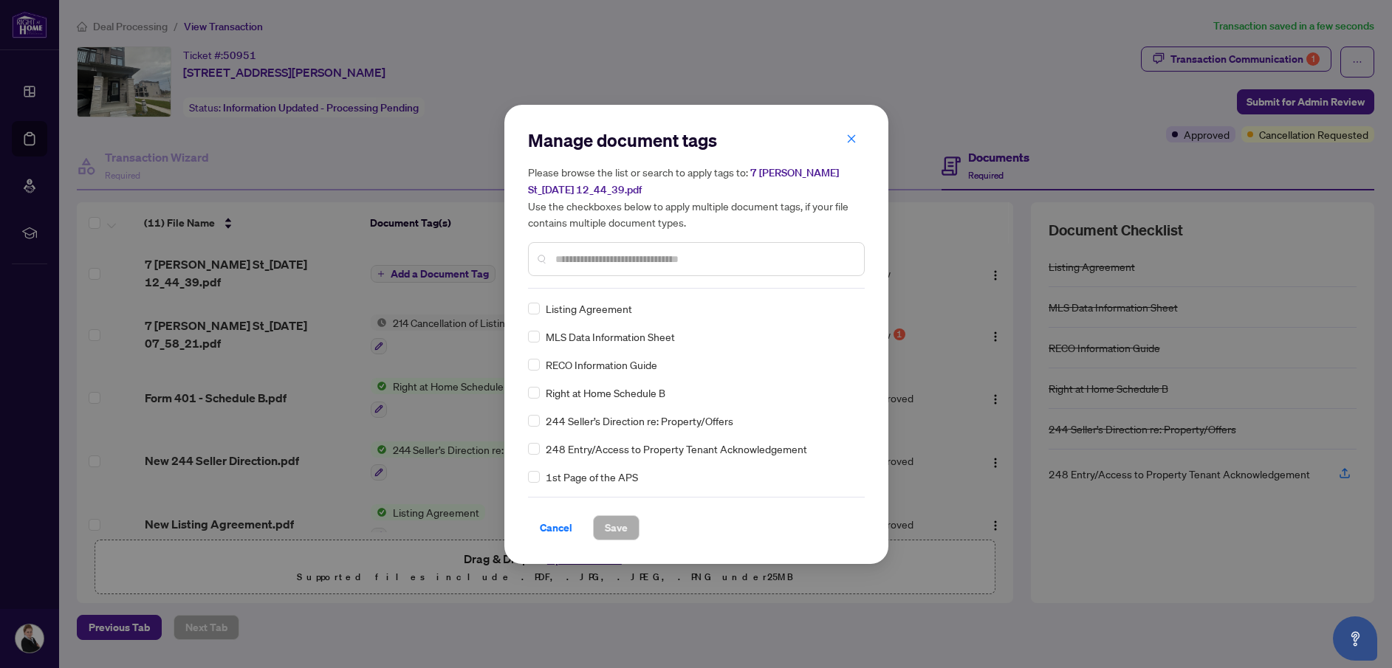
click at [557, 259] on input "text" at bounding box center [703, 259] width 297 height 16
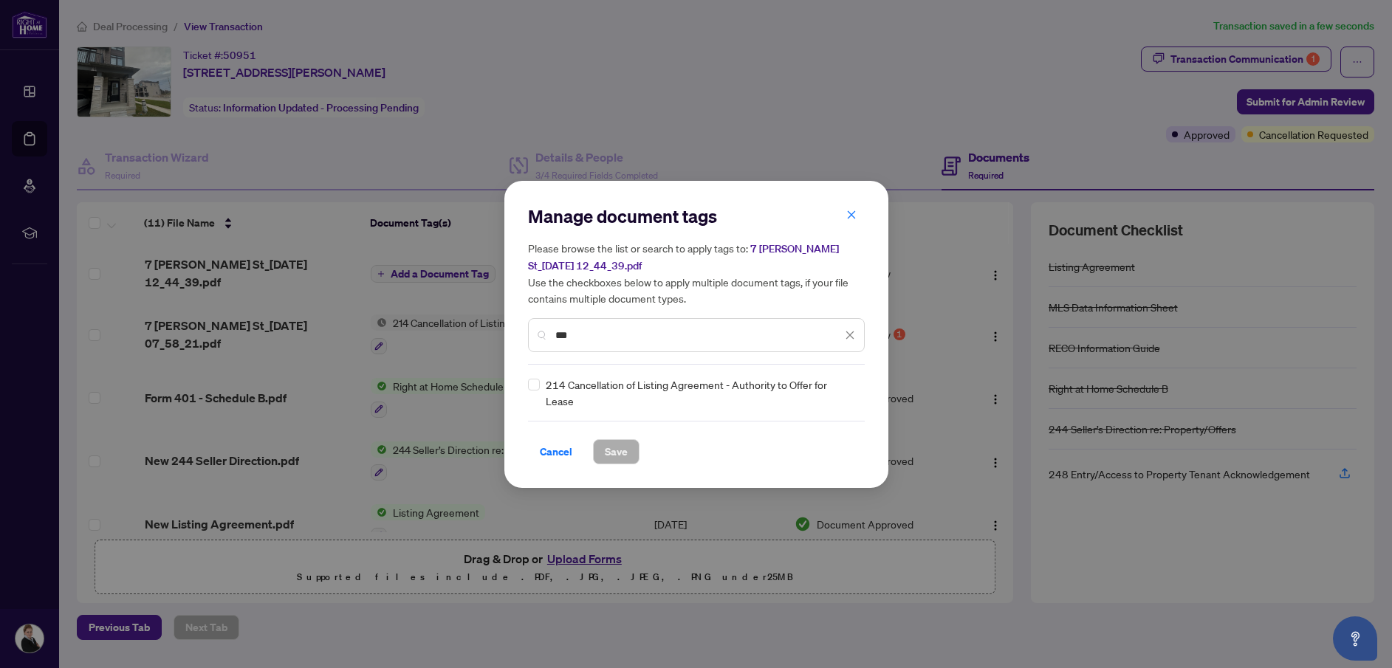
type input "***"
click at [616, 455] on span "Save" at bounding box center [616, 452] width 23 height 24
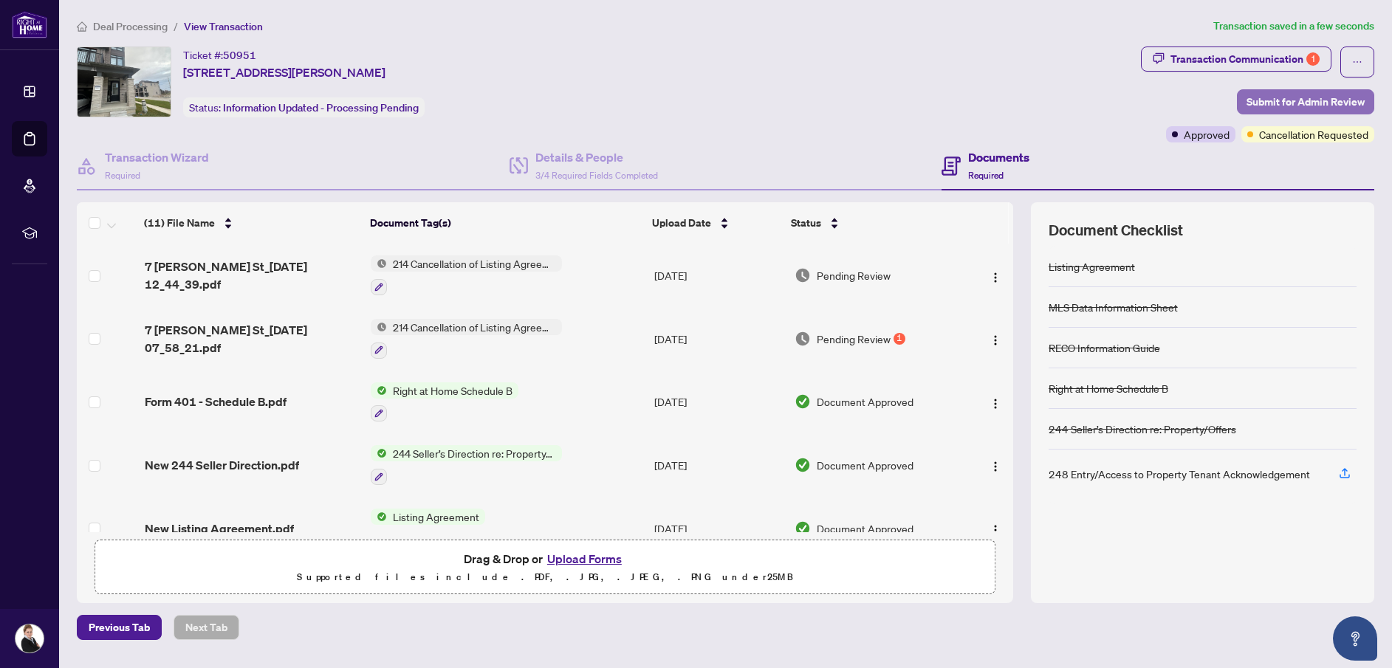
click at [1276, 103] on span "Submit for Admin Review" at bounding box center [1306, 102] width 118 height 24
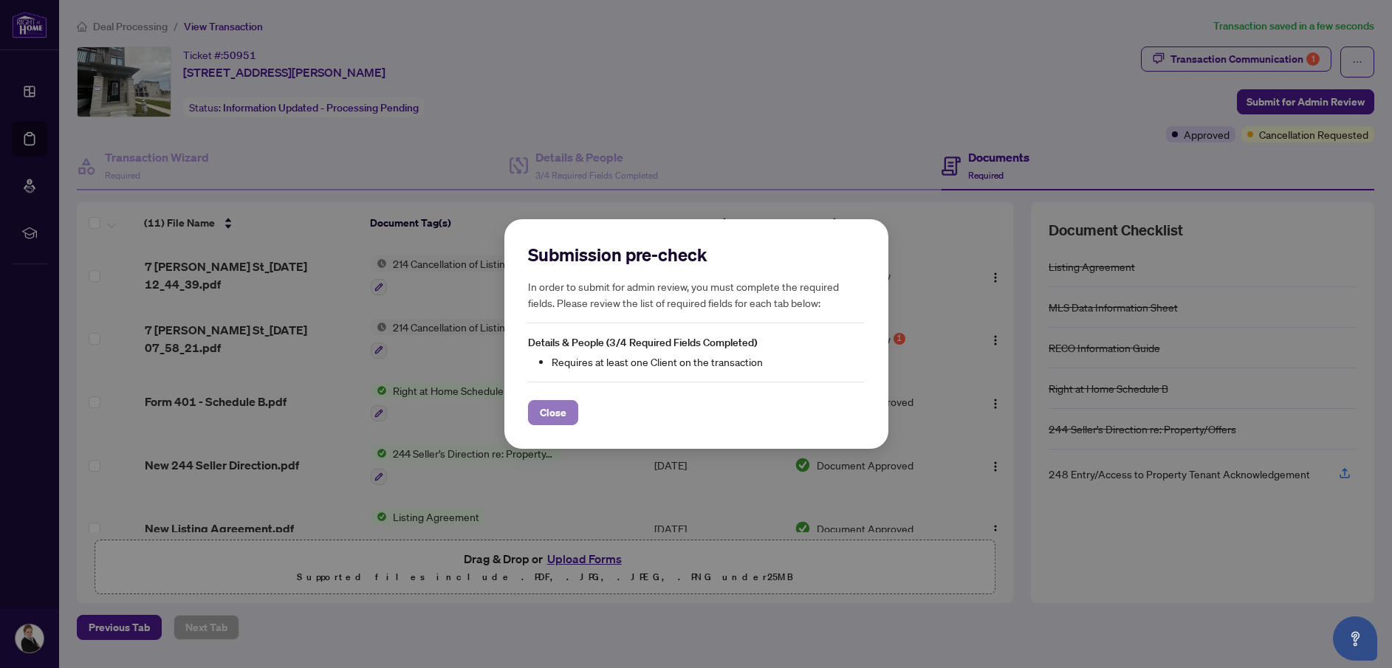
click at [549, 414] on span "Close" at bounding box center [553, 413] width 27 height 24
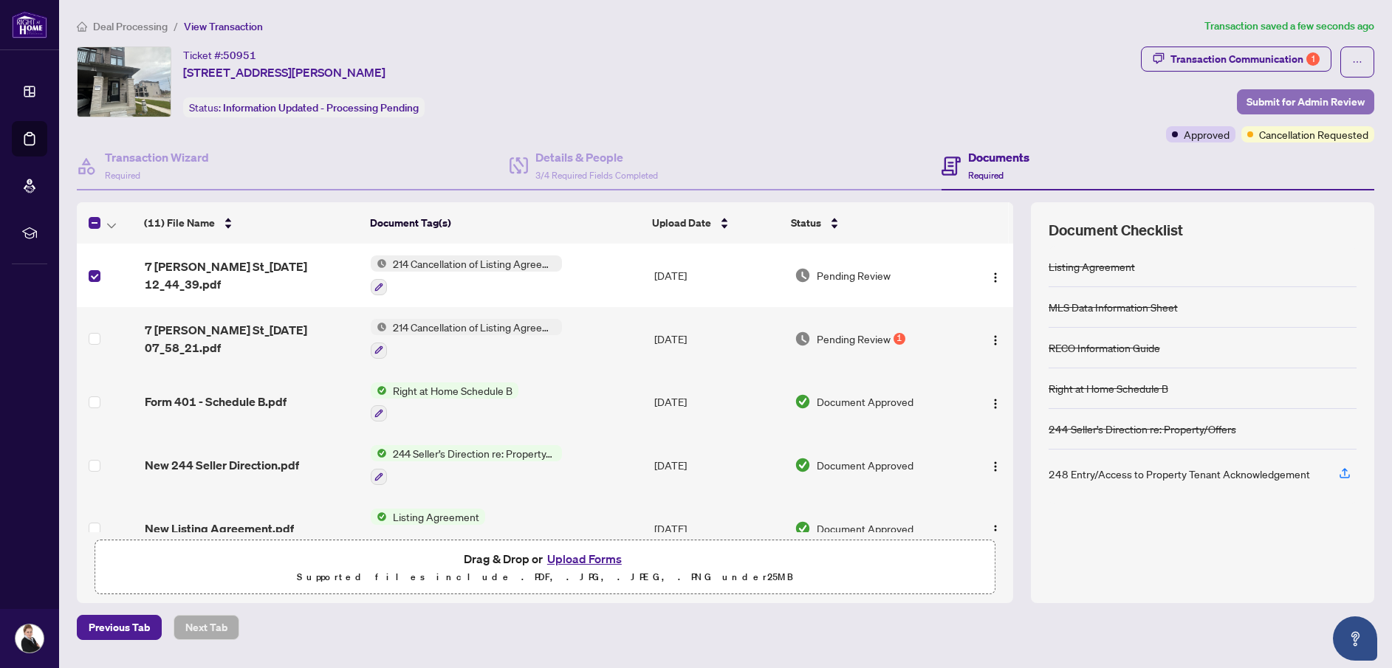
click at [1295, 104] on span "Submit for Admin Review" at bounding box center [1306, 102] width 118 height 24
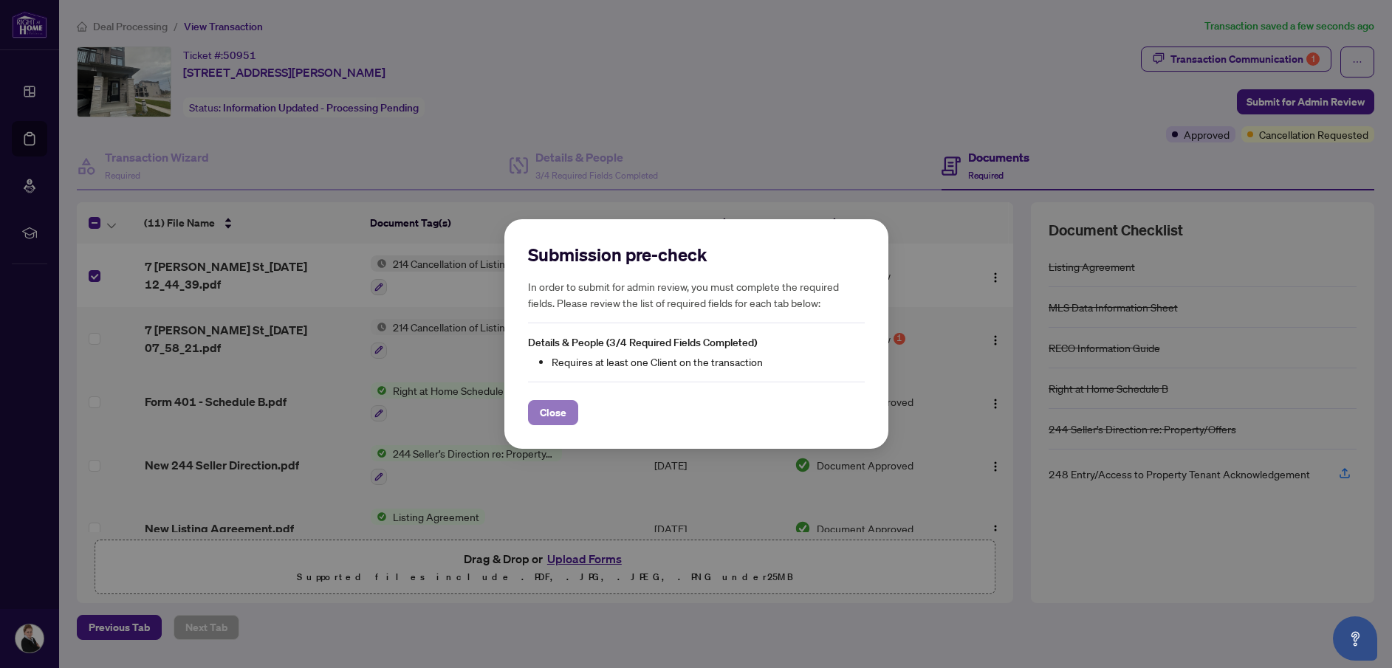
click at [549, 414] on span "Close" at bounding box center [553, 413] width 27 height 24
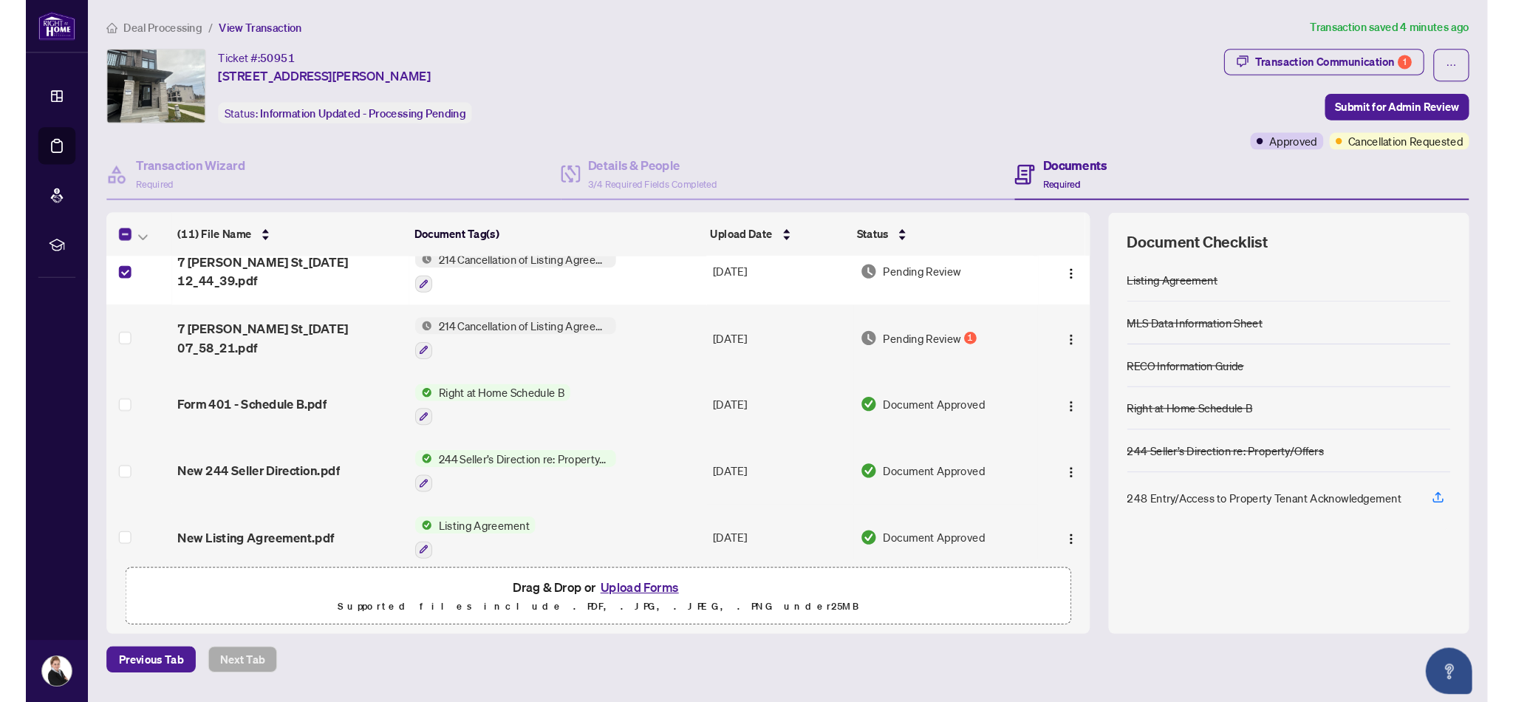
scroll to position [21, 0]
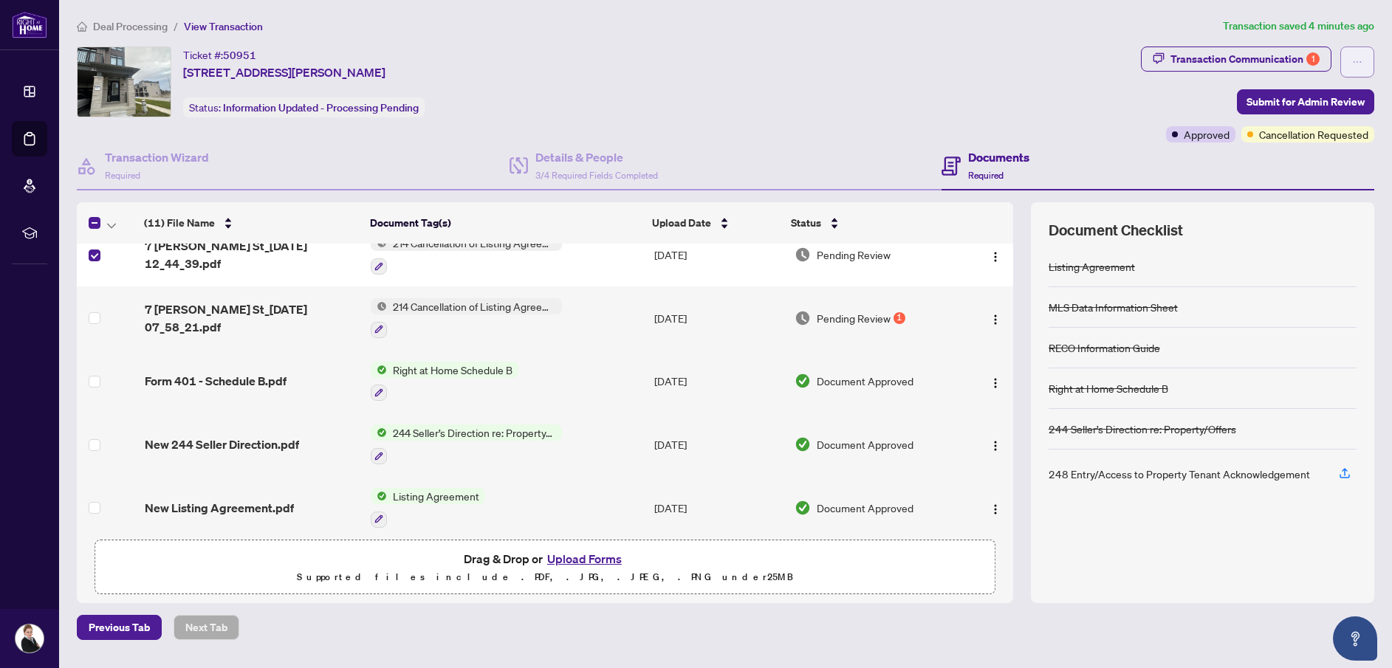
click at [1358, 65] on icon "ellipsis" at bounding box center [1357, 62] width 10 height 10
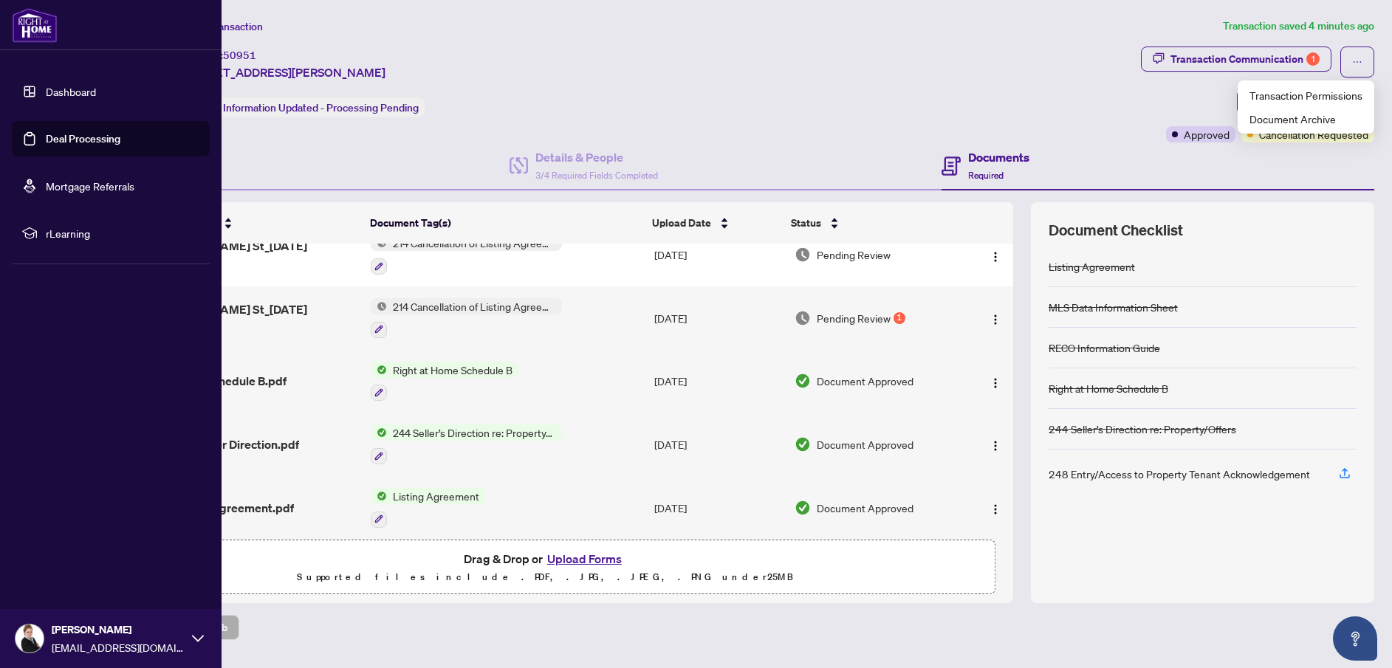
click at [67, 95] on link "Dashboard" at bounding box center [71, 91] width 50 height 13
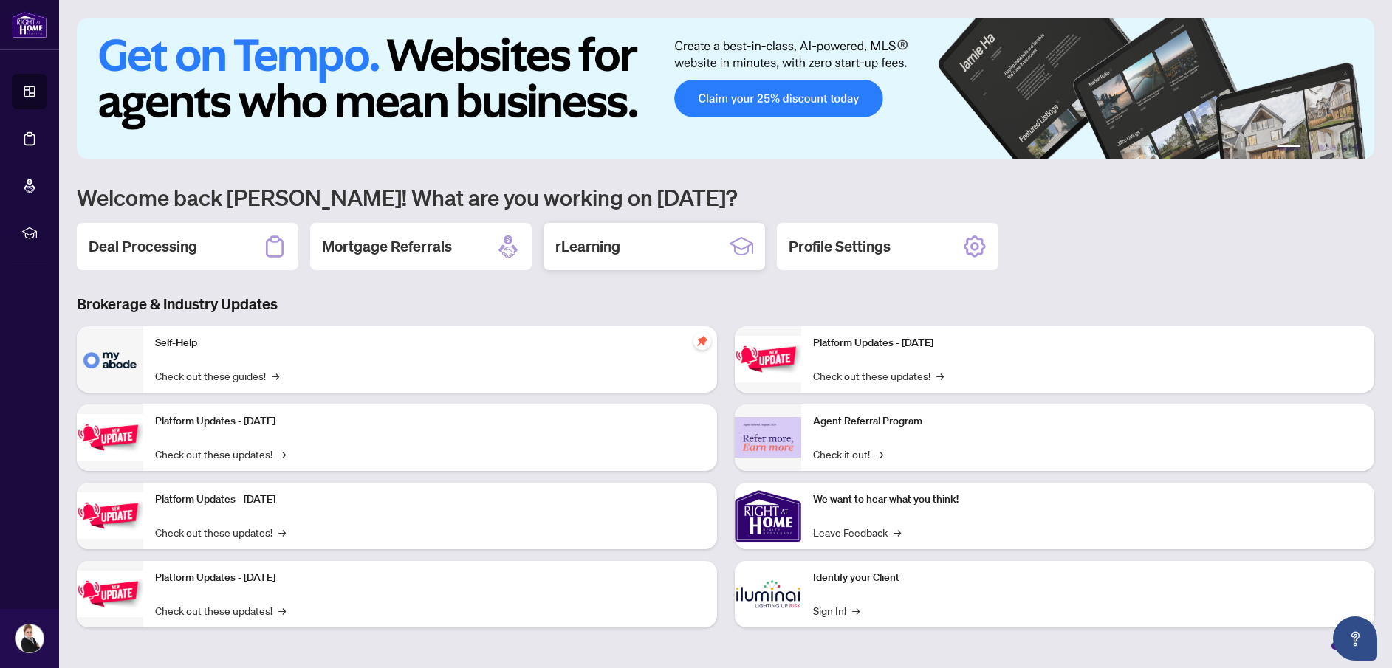
click at [640, 256] on div "rLearning" at bounding box center [655, 246] width 222 height 47
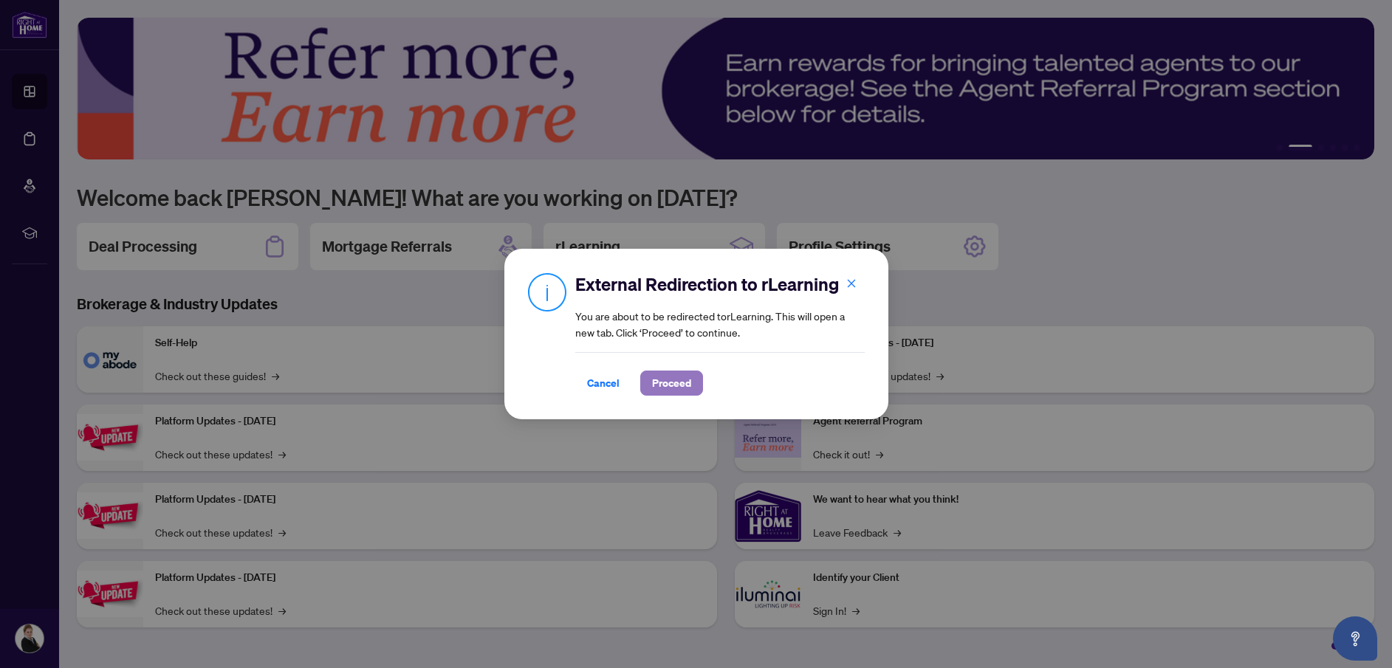
click at [675, 386] on span "Proceed" at bounding box center [671, 384] width 39 height 24
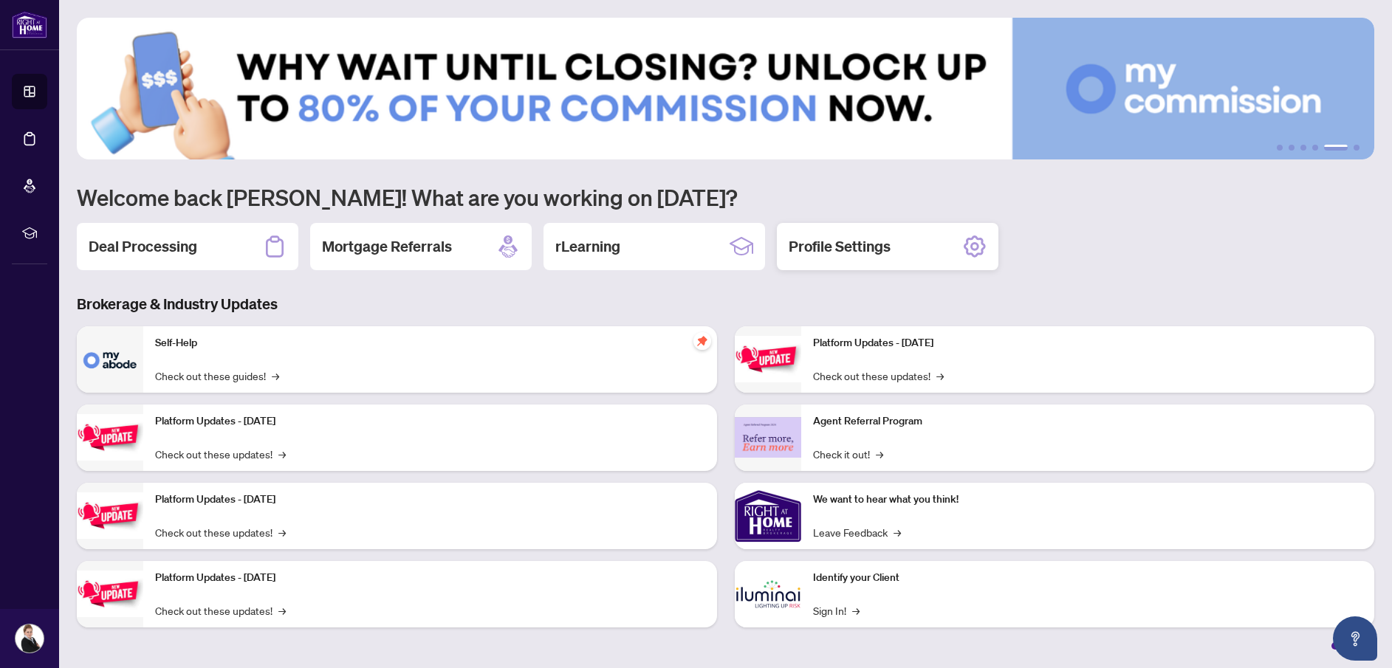
click at [875, 245] on h2 "Profile Settings" at bounding box center [840, 246] width 102 height 21
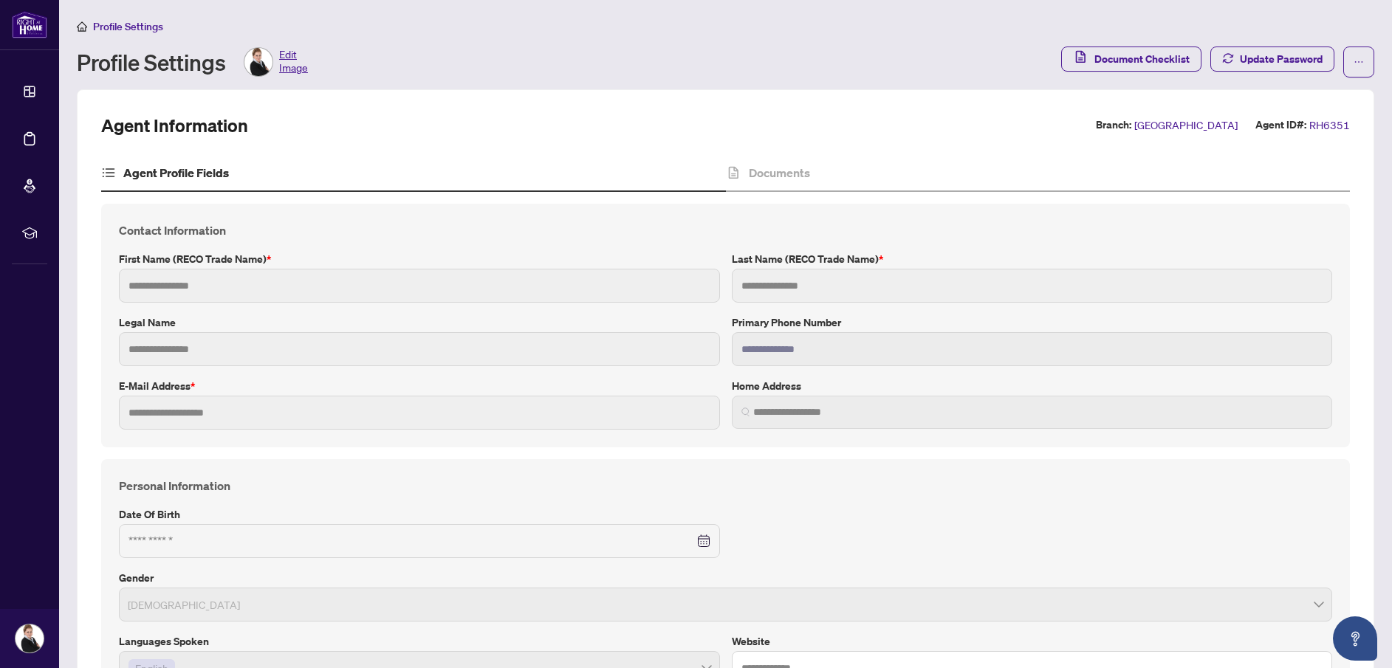
type textarea "**********"
type input "******"
type input "**********"
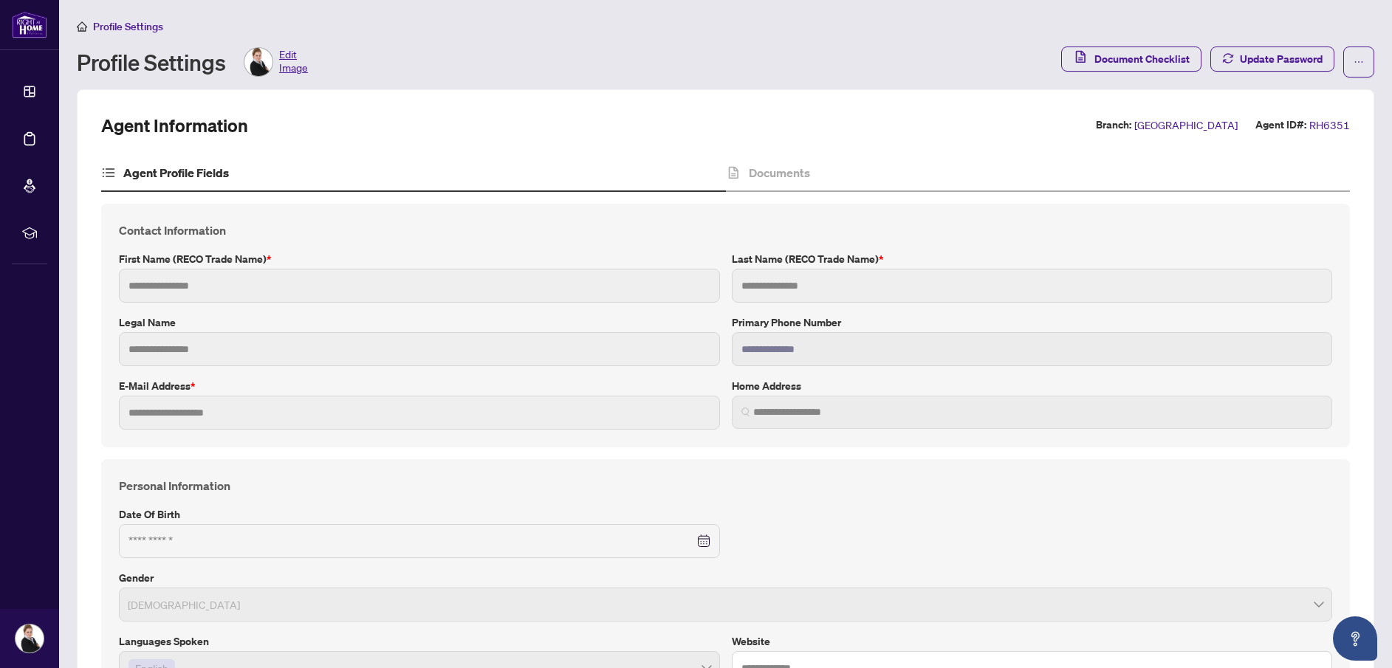
type input "**********"
type input "*********"
type input "**********"
type input "******"
type input "**********"
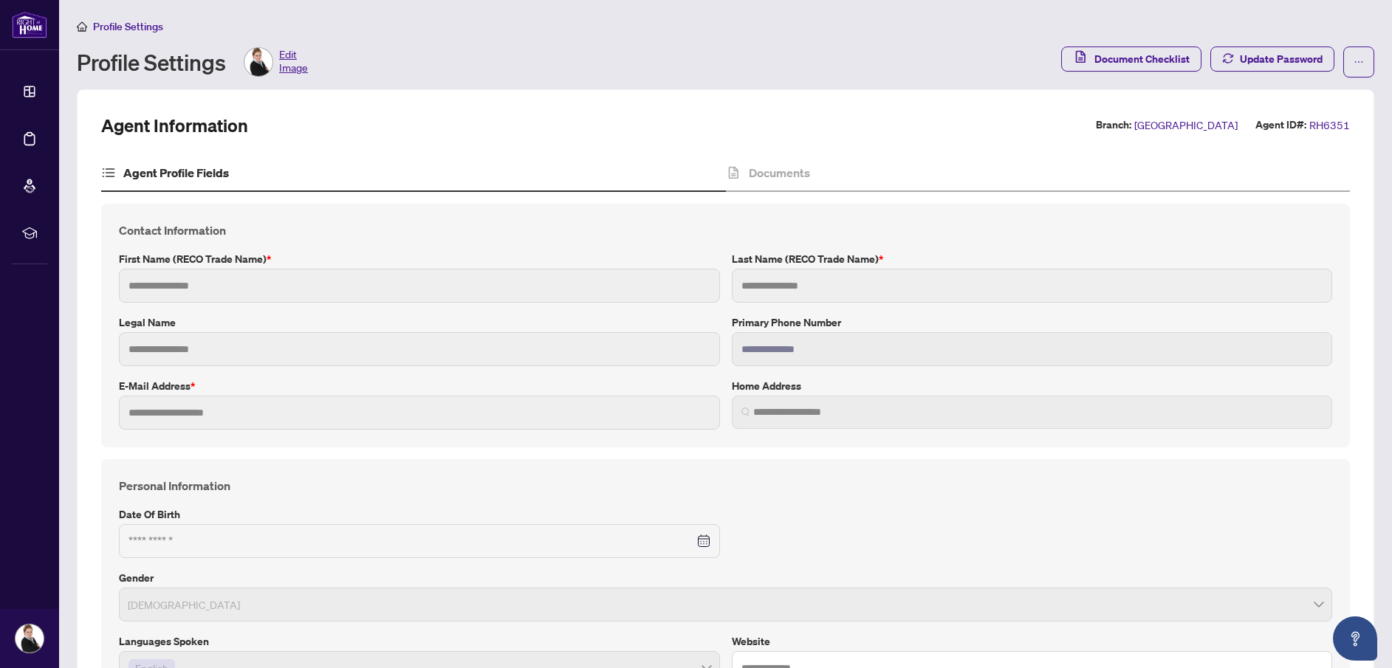
type input "**********"
type input "*****"
type input "*"
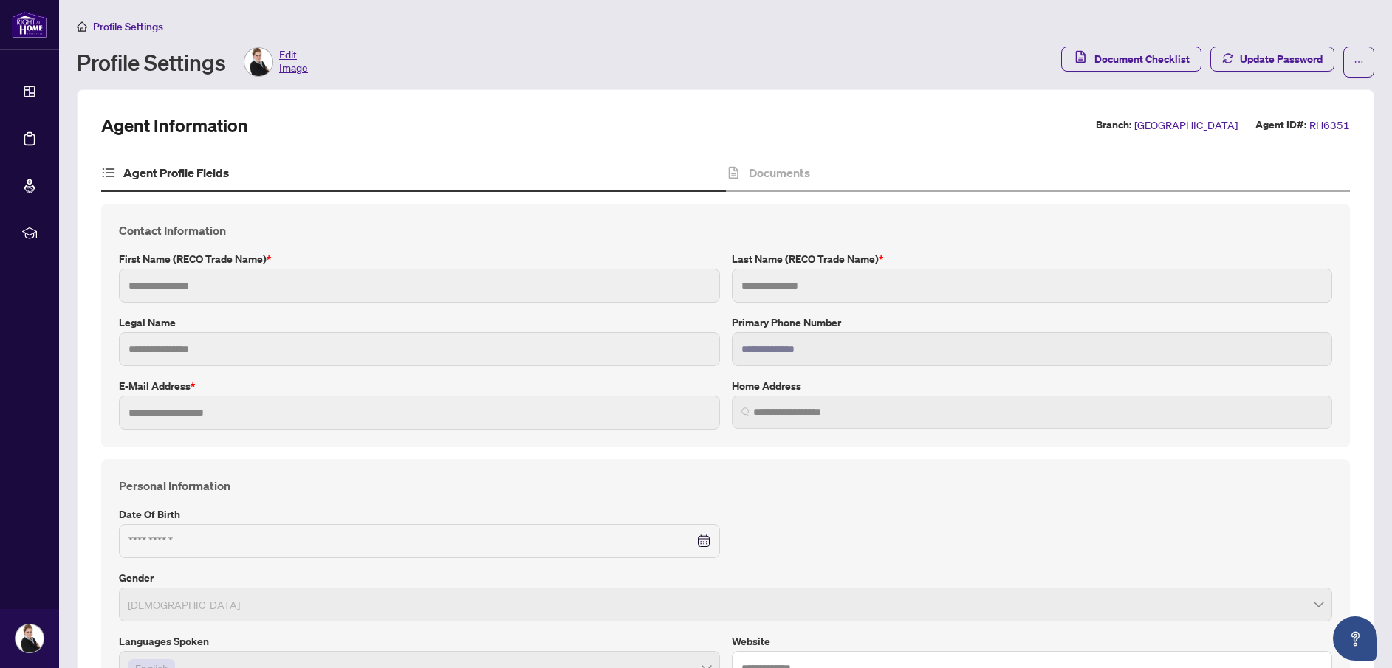
type input "*******"
type input "**********"
type input "****"
type input "**********"
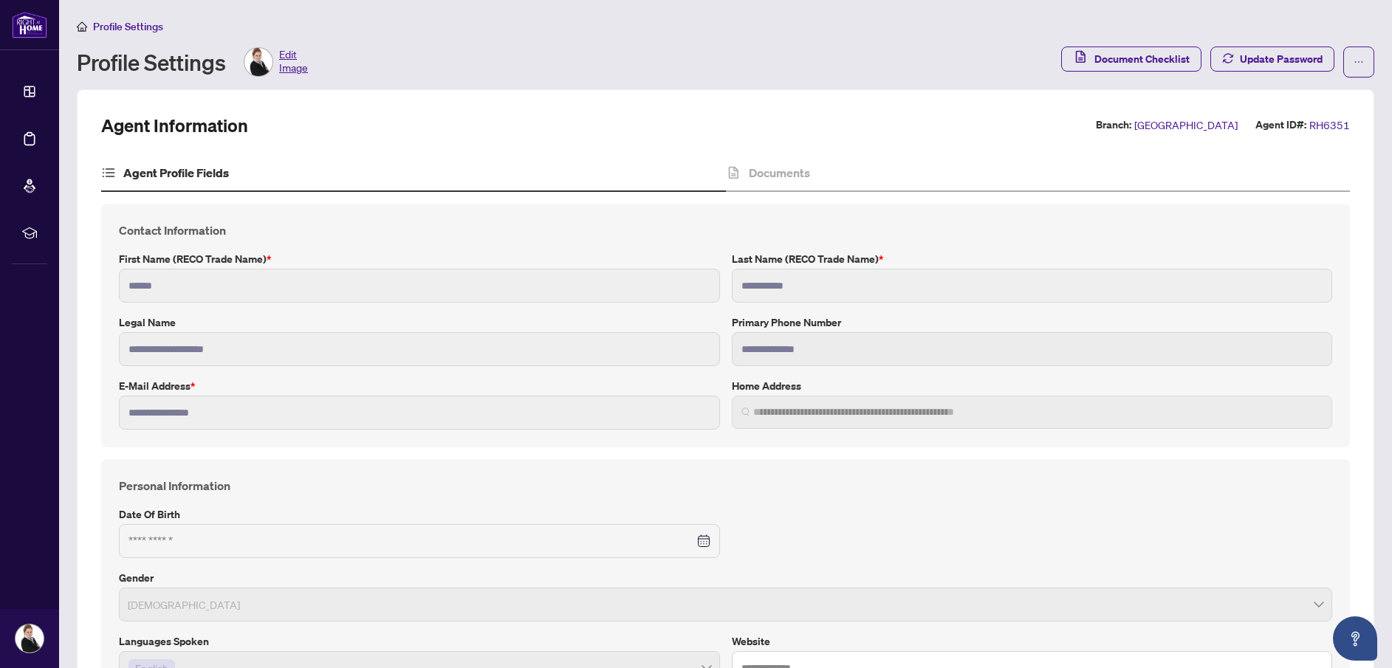
type input "**********"
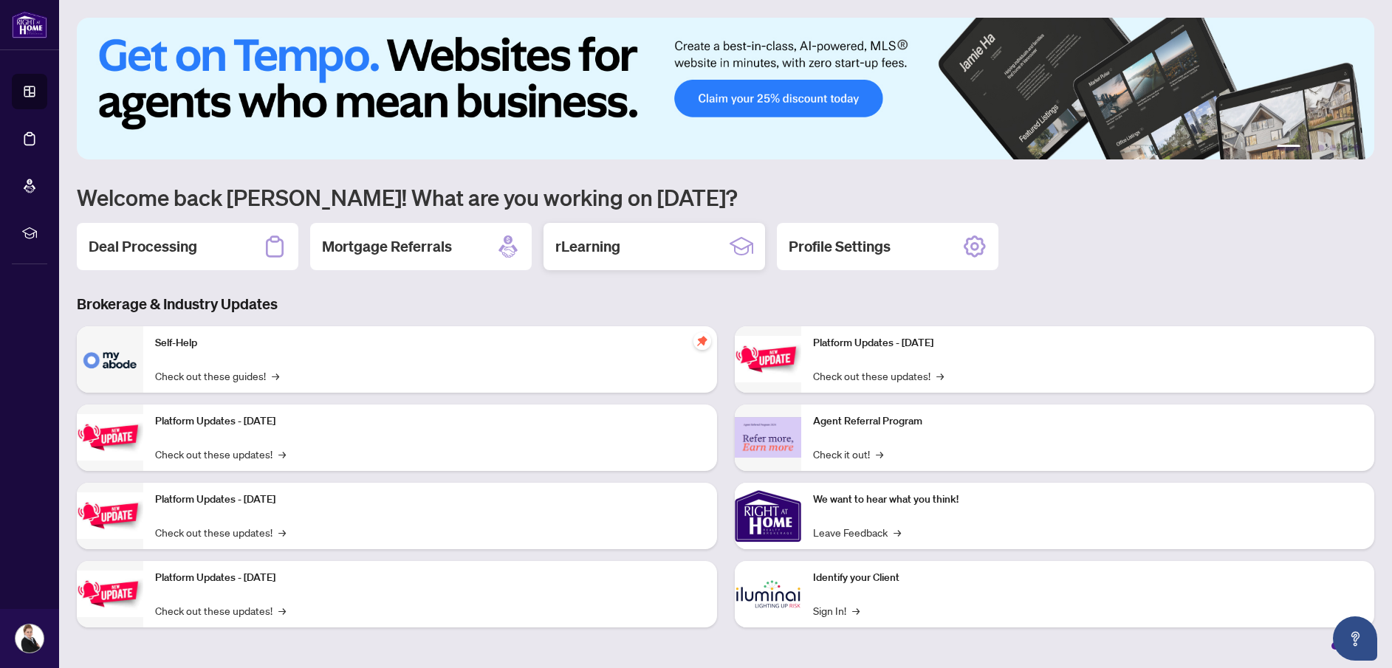
click at [642, 247] on div "rLearning" at bounding box center [655, 246] width 222 height 47
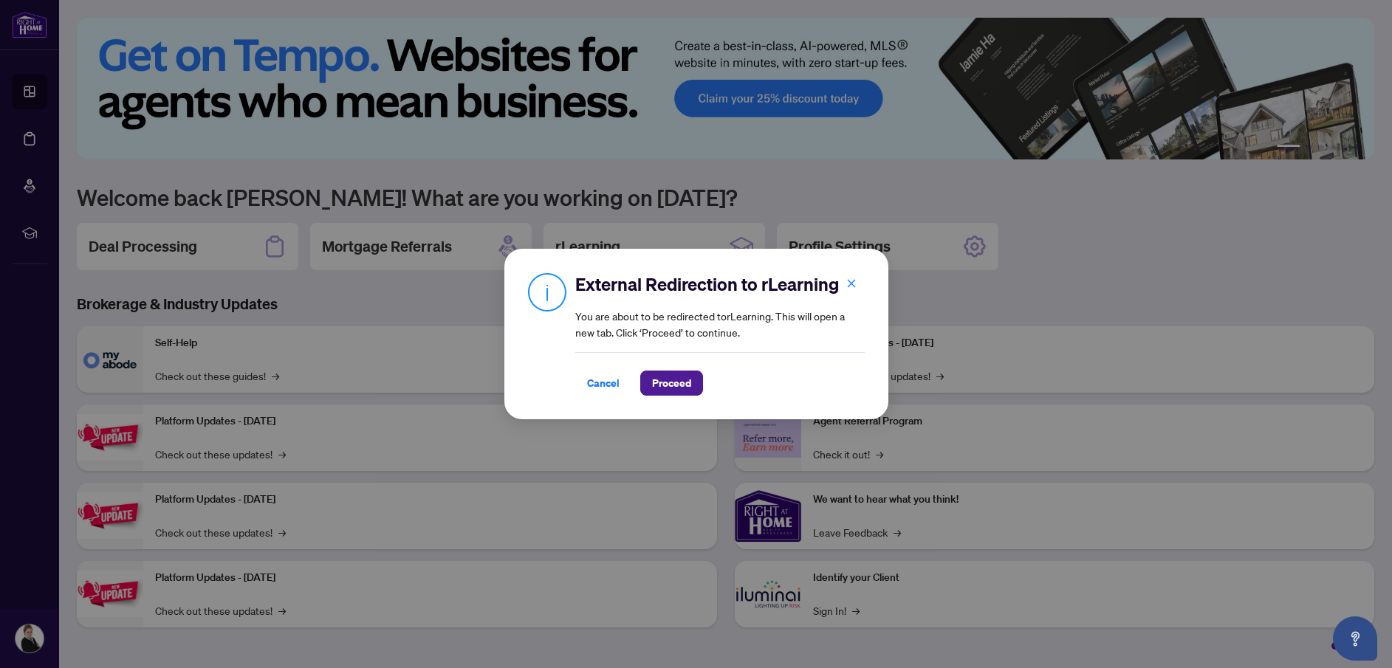
click at [439, 304] on div "External Redirection to rLearning You are about to be redirected to rLearning .…" at bounding box center [696, 334] width 1392 height 668
click at [602, 383] on span "Cancel" at bounding box center [603, 384] width 32 height 24
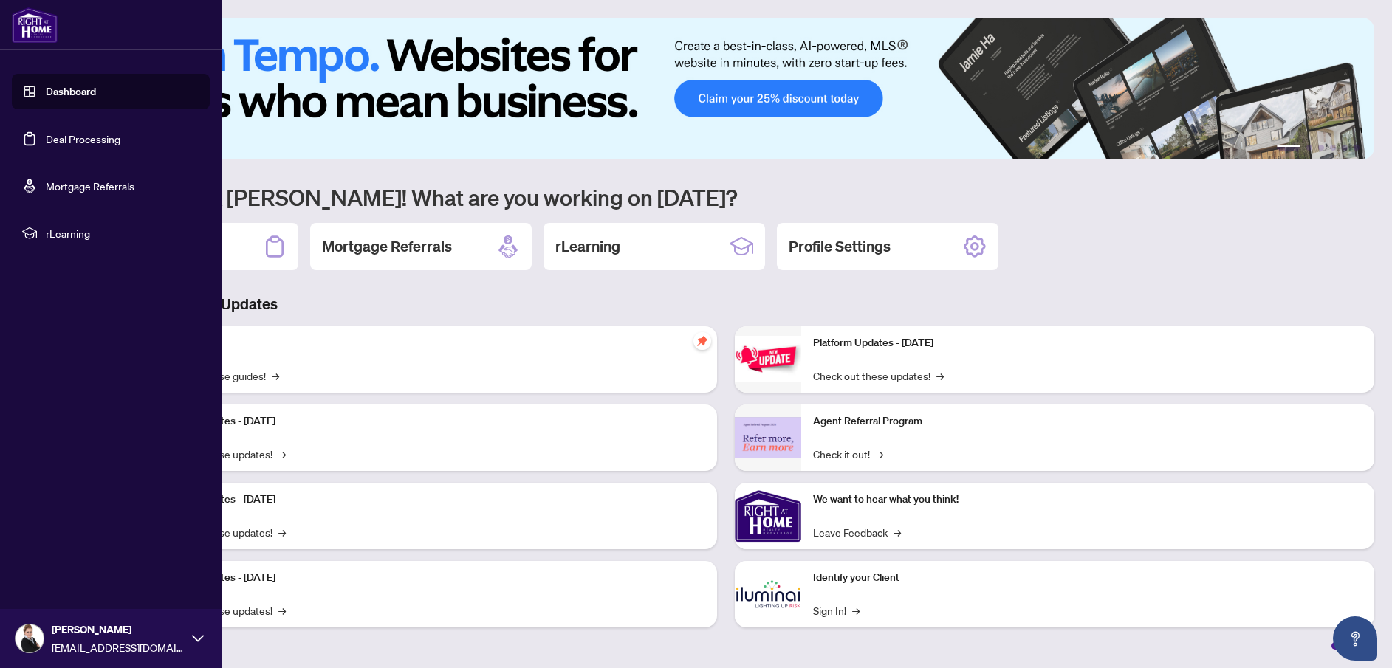
click at [41, 236] on li "rLearning" at bounding box center [111, 233] width 198 height 35
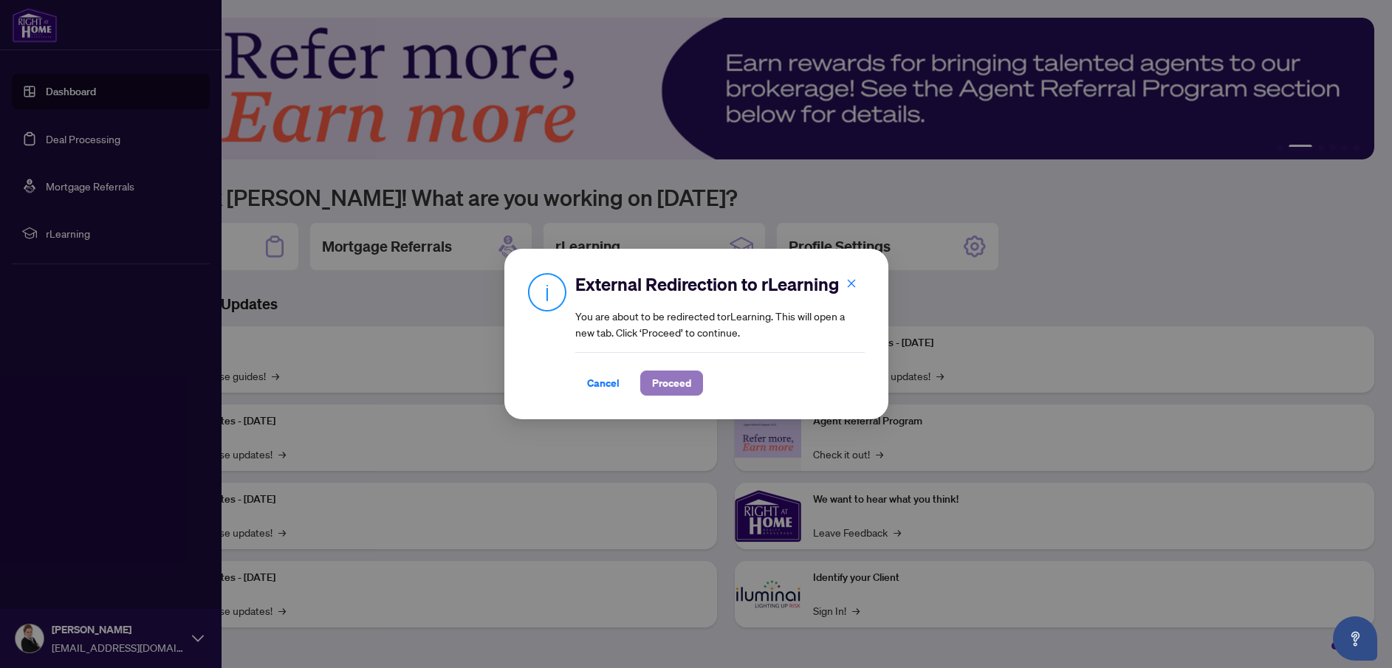
click at [674, 384] on span "Proceed" at bounding box center [671, 384] width 39 height 24
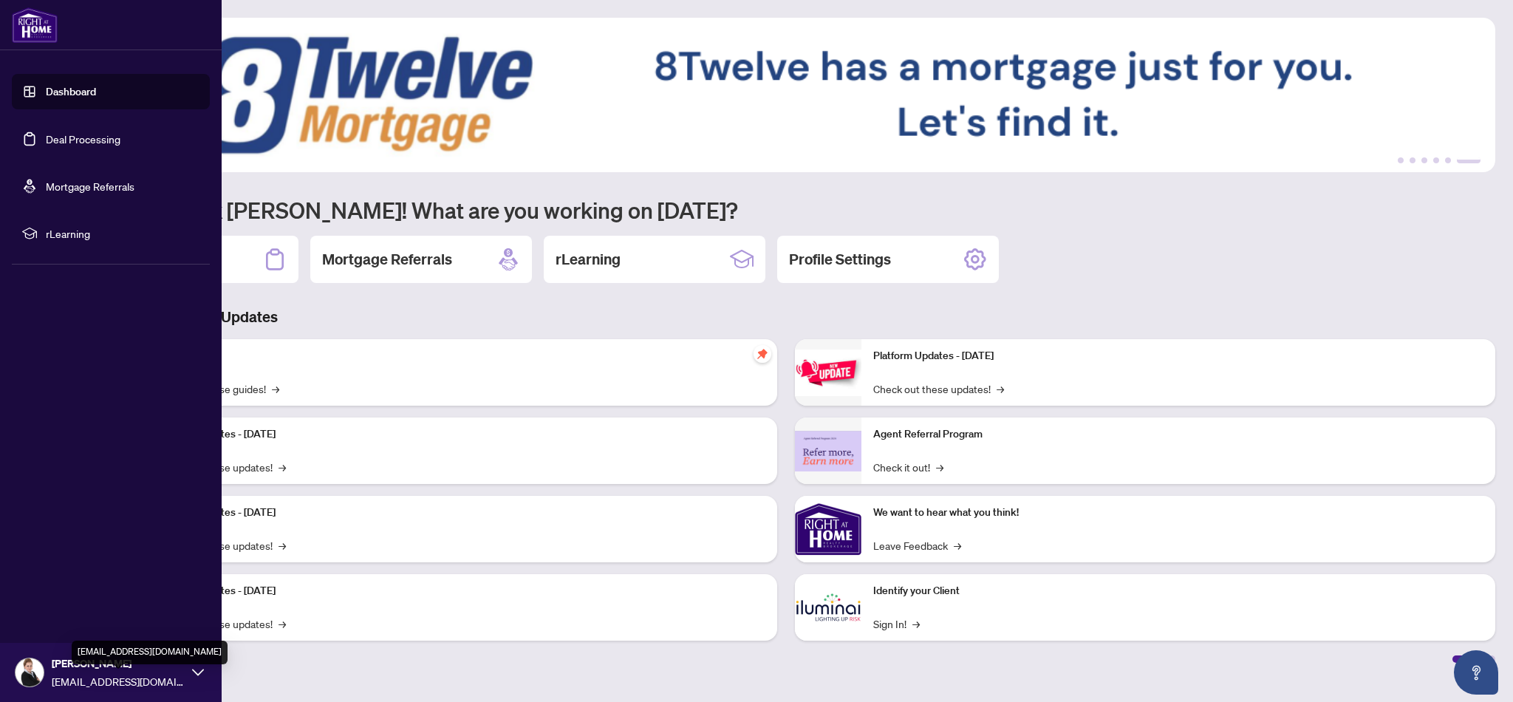
click at [70, 680] on span "[EMAIL_ADDRESS][DOMAIN_NAME]" at bounding box center [118, 681] width 133 height 16
click at [66, 589] on span "Logout" at bounding box center [59, 584] width 33 height 24
